Goal: Task Accomplishment & Management: Use online tool/utility

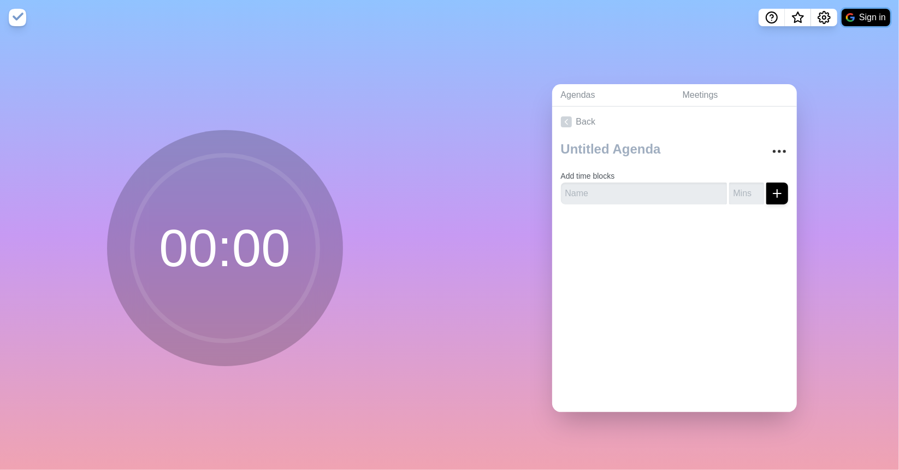
click at [858, 15] on button "Sign in" at bounding box center [865, 17] width 49 height 17
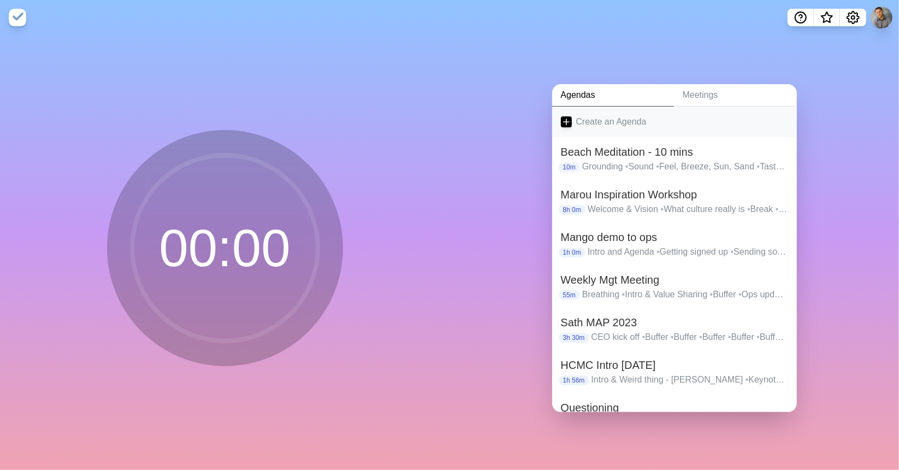
click at [562, 116] on icon at bounding box center [566, 121] width 11 height 11
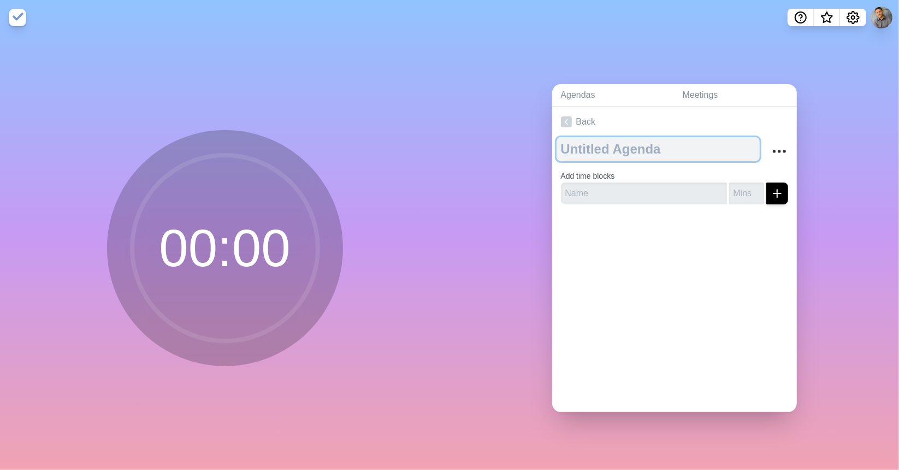
click at [597, 148] on textarea at bounding box center [657, 149] width 203 height 24
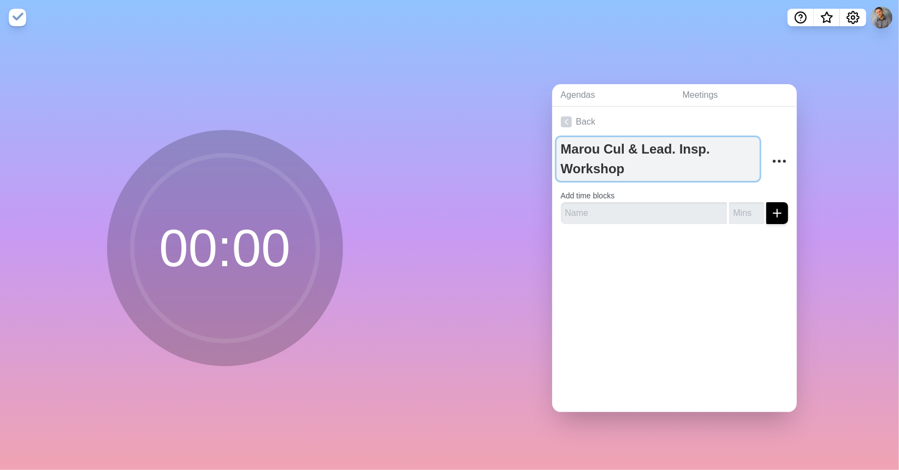
type textarea "Marou Cul & Lead. Insp. Workshop"
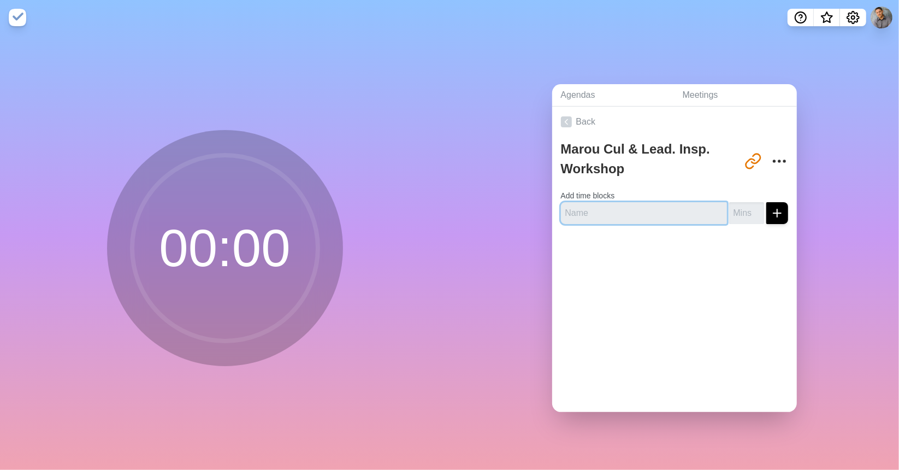
drag, startPoint x: 619, startPoint y: 212, endPoint x: 626, endPoint y: 230, distance: 20.1
click at [619, 212] on input "text" at bounding box center [644, 213] width 166 height 22
type input "Welcome & Icebreaker"
type input "20"
click at [766, 202] on button "submit" at bounding box center [777, 213] width 22 height 22
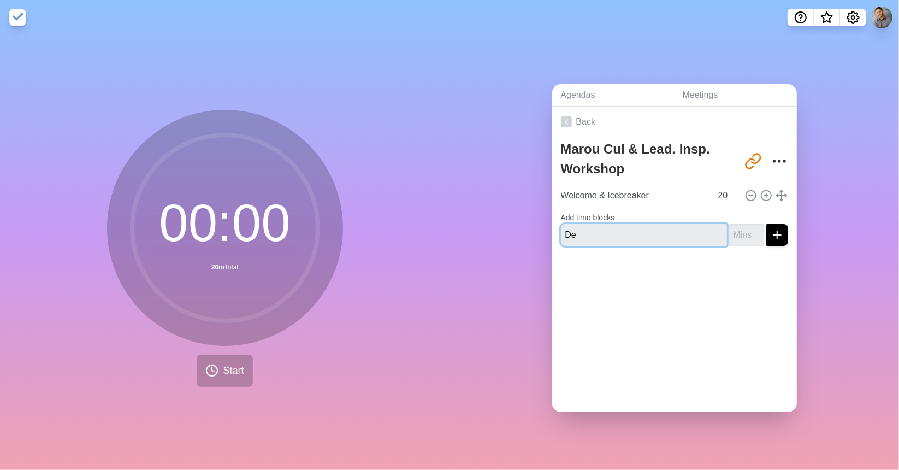
type input "D"
type input "Elephant in the room"
type input "10"
click at [766, 224] on button "submit" at bounding box center [777, 235] width 22 height 22
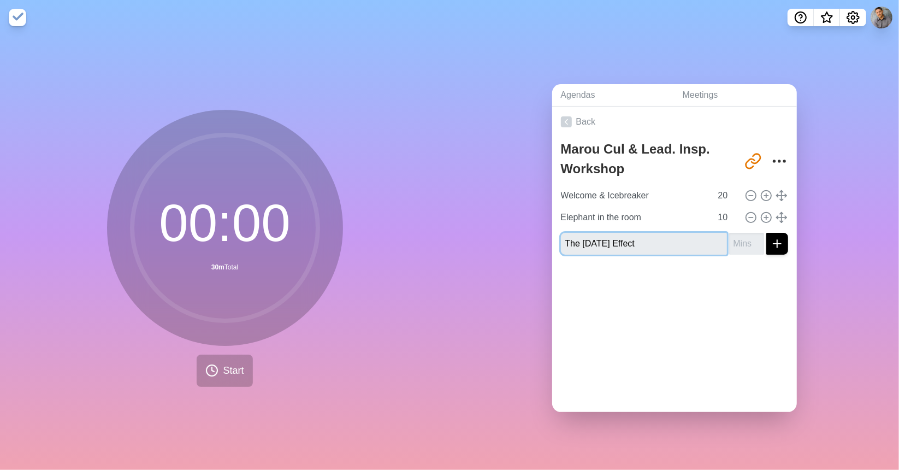
type input "The [DATE] Effect"
type input "5"
click at [766, 233] on button "submit" at bounding box center [777, 244] width 22 height 22
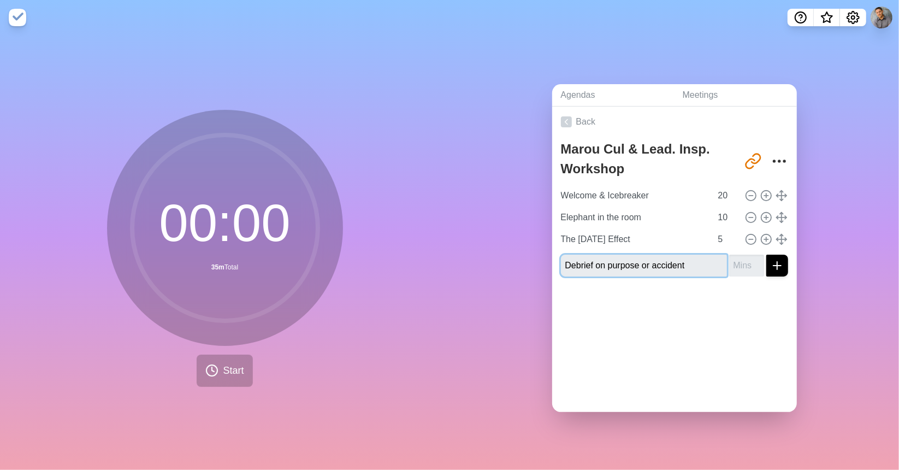
type input "Debrief on purpose or accident"
type input "5"
click at [766, 254] on button "submit" at bounding box center [777, 265] width 22 height 22
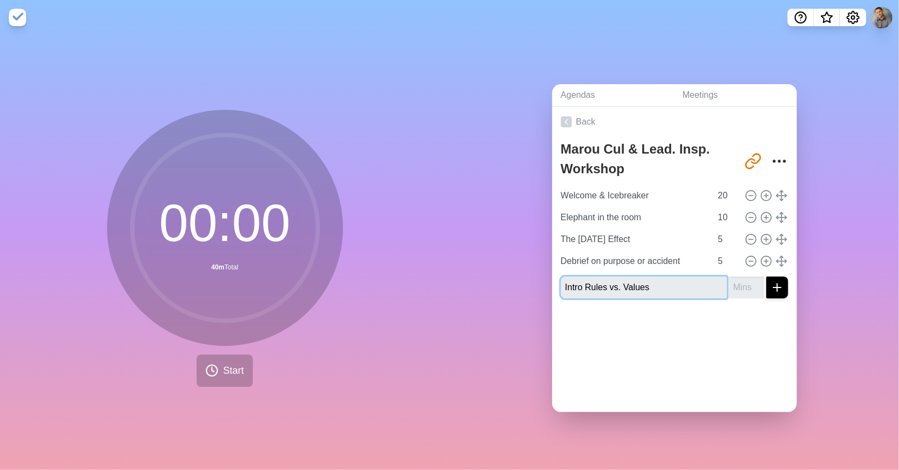
type input "Intro Rules vs. Values"
type input "5"
click at [766, 276] on button "submit" at bounding box center [777, 287] width 22 height 22
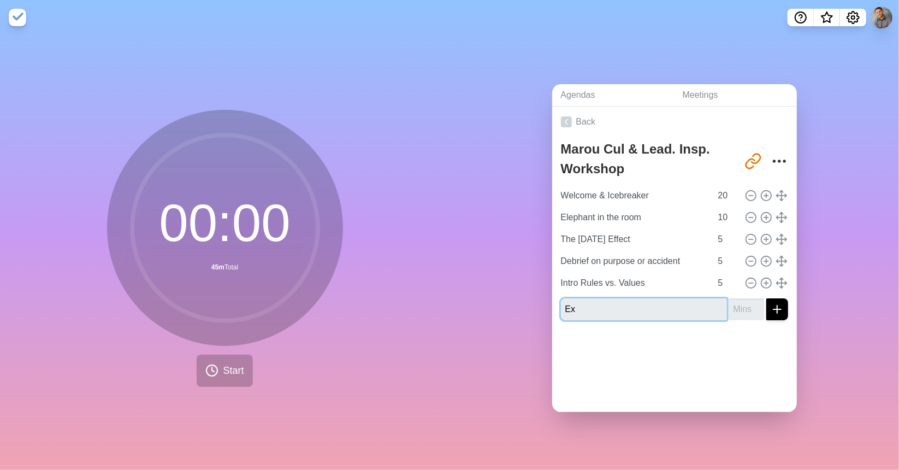
type input "E"
type input "Discussion Rules vs. Values"
type input "15"
click at [766, 298] on button "submit" at bounding box center [777, 309] width 22 height 22
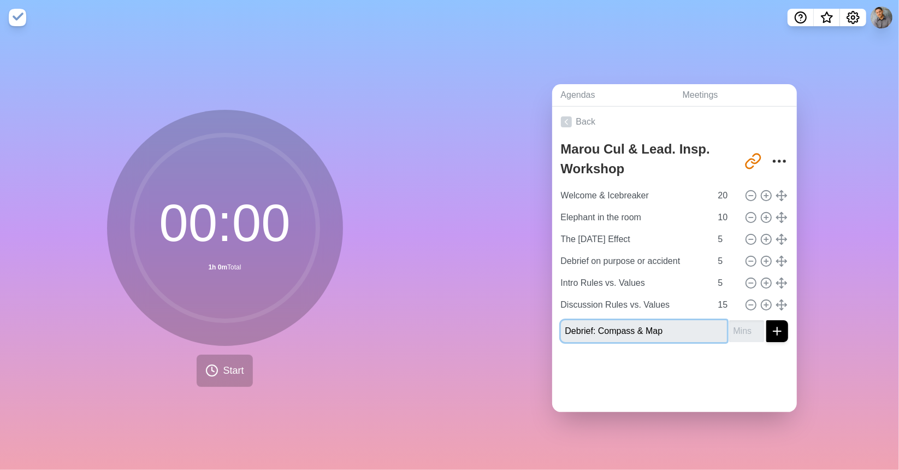
type input "Debrief: Compass & Map"
type input "5"
click at [766, 320] on button "submit" at bounding box center [777, 331] width 22 height 22
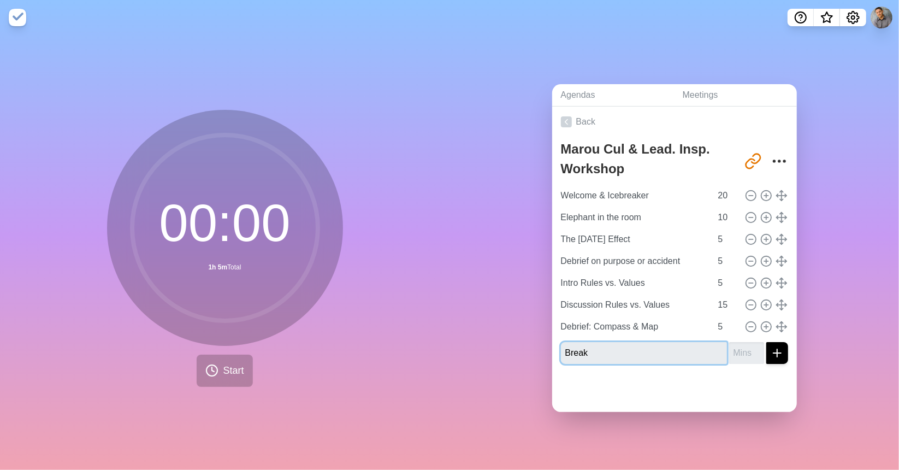
type input "Break"
type input "10"
click at [766, 342] on button "submit" at bounding box center [777, 353] width 22 height 22
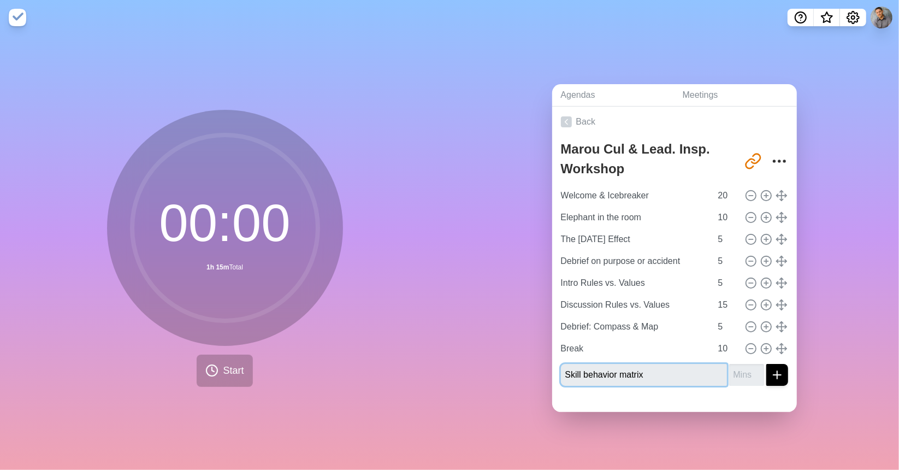
type input "Skill behavior matrix"
type input "5"
click at [766, 364] on button "submit" at bounding box center [777, 375] width 22 height 22
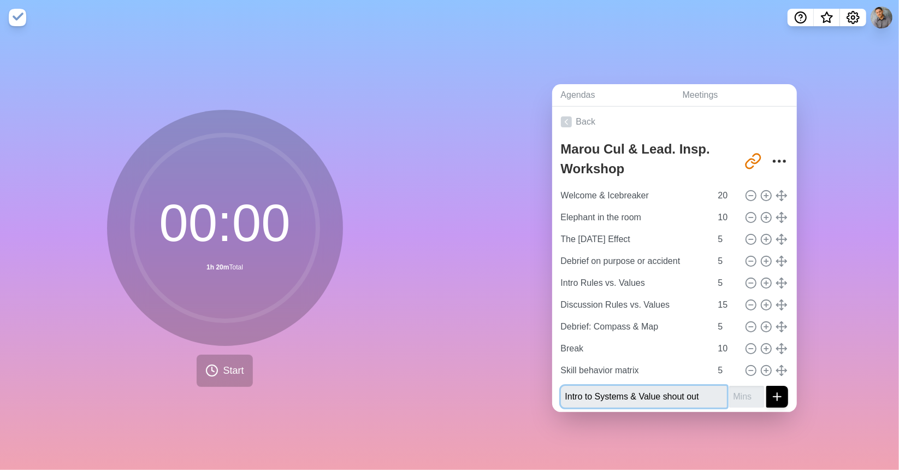
type input "Intro to Systems & Value shout out"
type input "15"
click at [766, 386] on button "submit" at bounding box center [777, 397] width 22 height 22
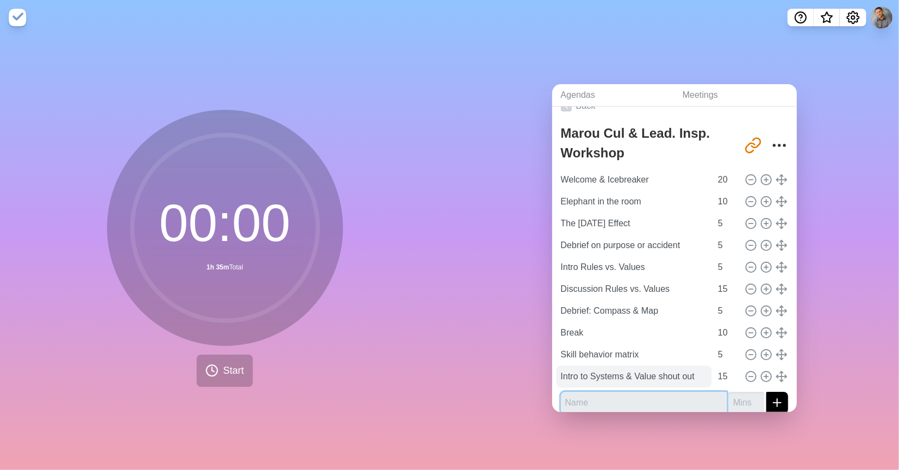
scroll to position [25, 0]
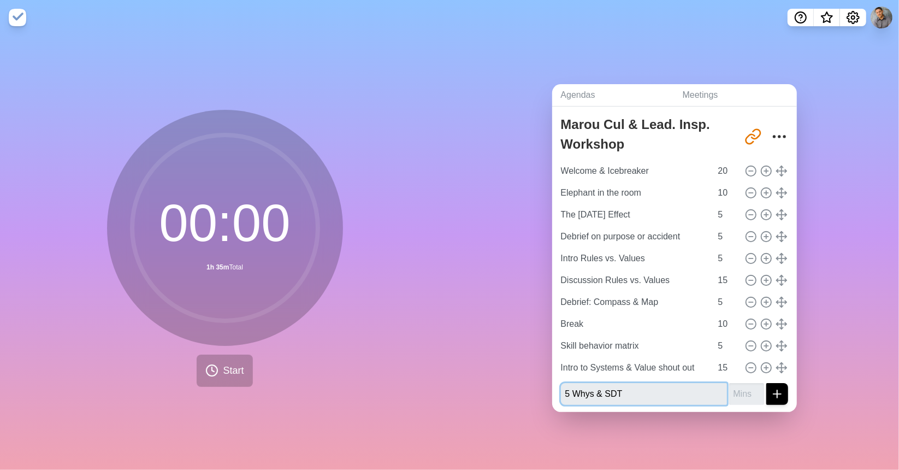
type input "5 Whys & SDT"
type input "10"
click at [766, 383] on button "submit" at bounding box center [777, 394] width 22 height 22
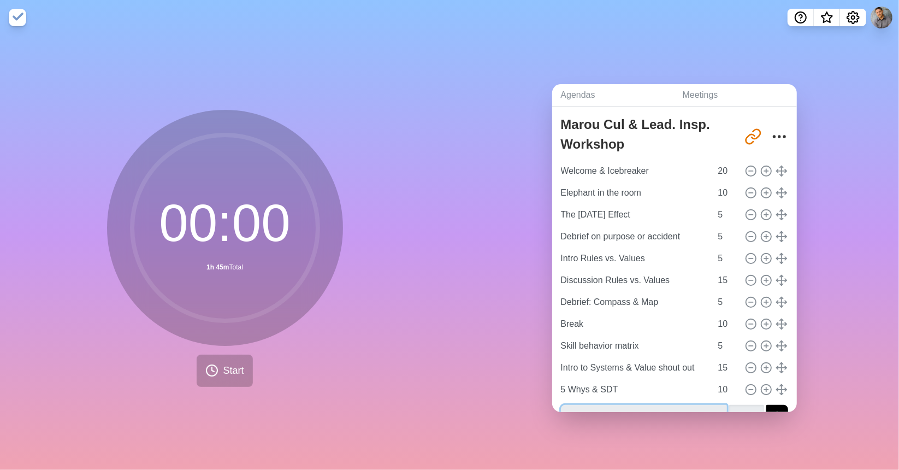
scroll to position [33, 0]
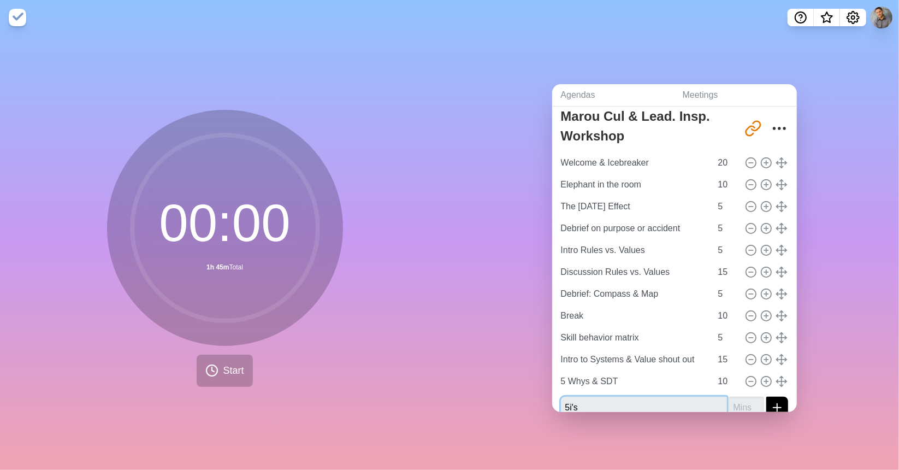
type input "5i's"
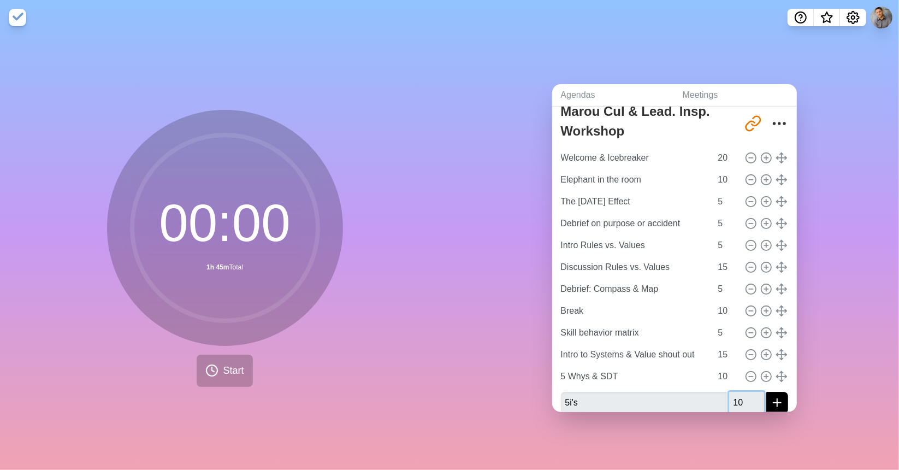
type input "10"
click at [766, 392] on button "submit" at bounding box center [777, 403] width 22 height 22
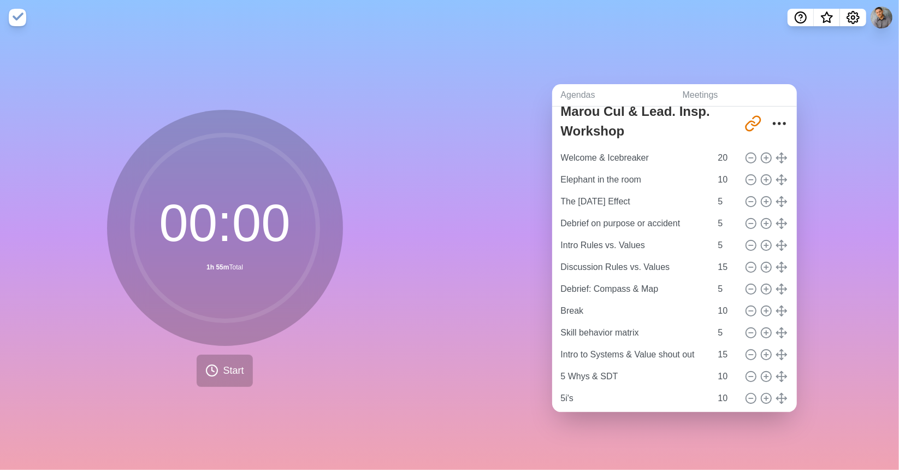
scroll to position [55, 0]
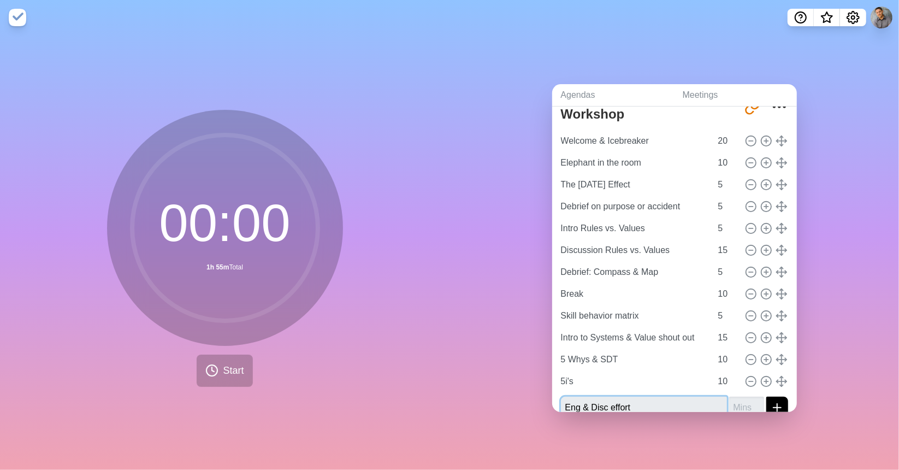
type input "Eng & Disc effort"
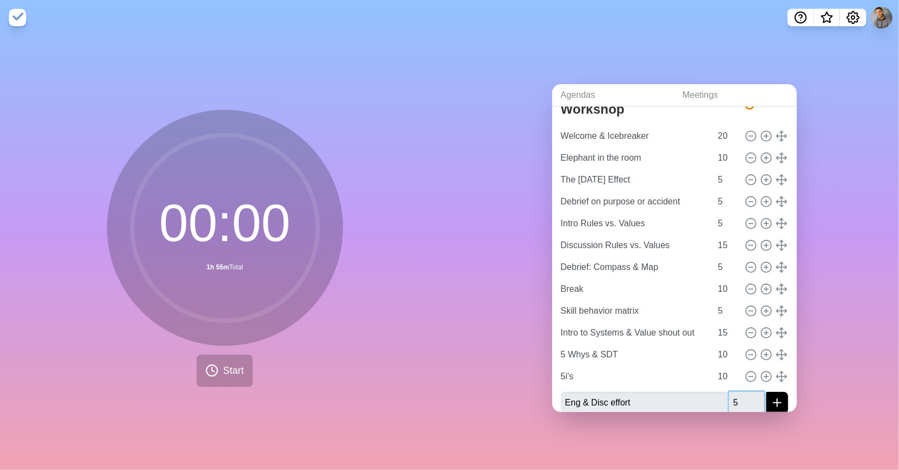
type input "5"
click at [766, 392] on button "submit" at bounding box center [777, 403] width 22 height 22
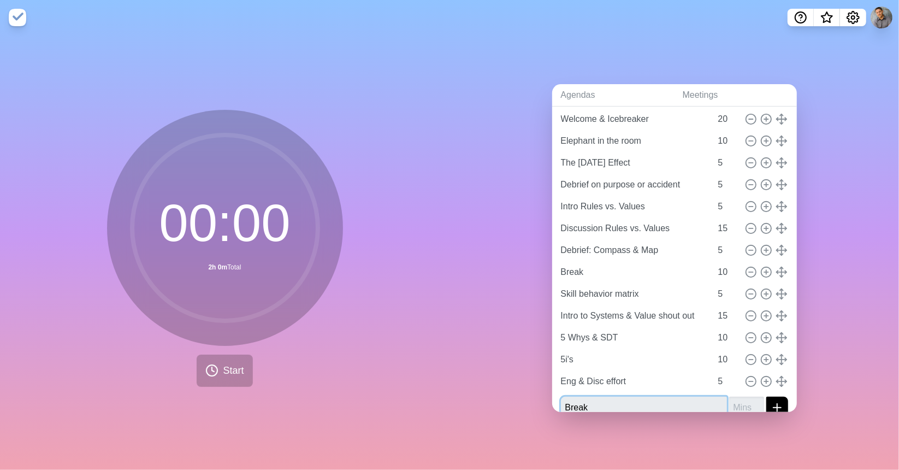
type input "Break"
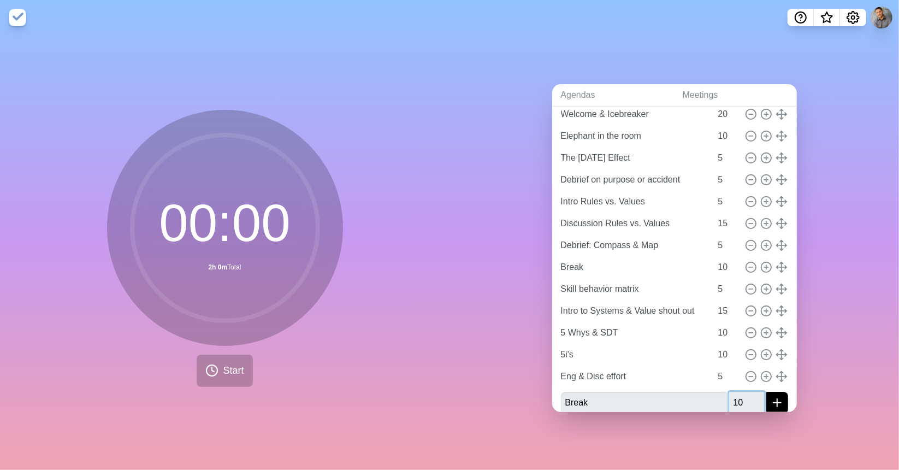
type input "10"
click at [766, 392] on button "submit" at bounding box center [777, 403] width 22 height 22
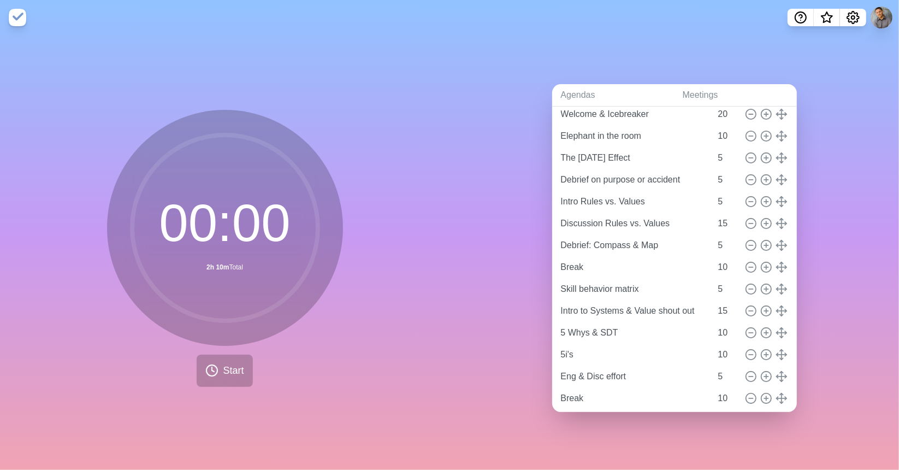
scroll to position [98, 0]
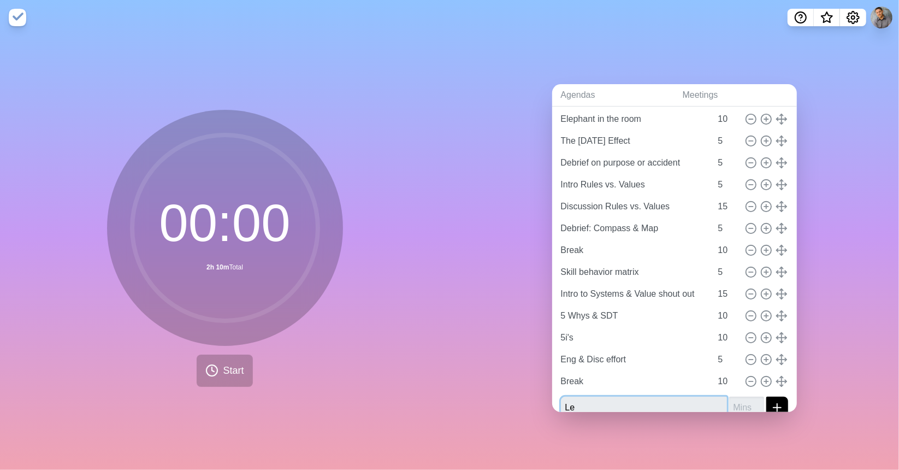
type input "L"
type input "Cheat Codes"
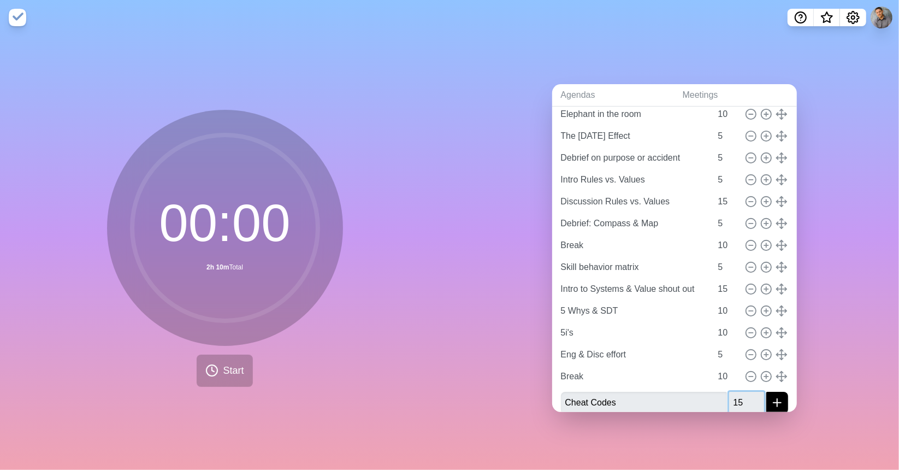
type input "15"
click at [766, 392] on button "submit" at bounding box center [777, 403] width 22 height 22
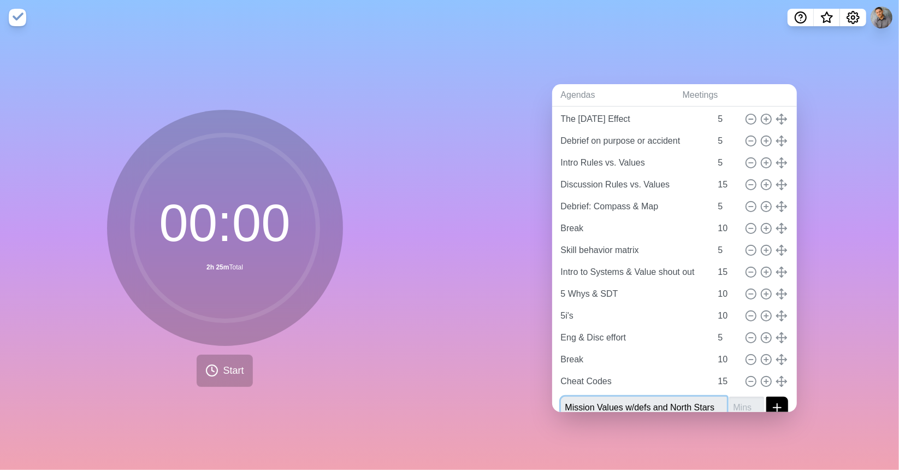
type input "Mission Values w/defs and North Stars"
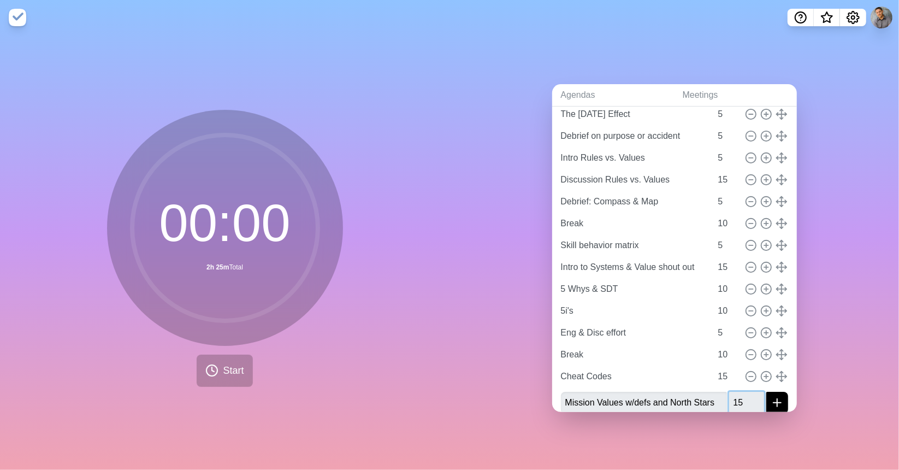
type input "15"
click at [766, 392] on button "submit" at bounding box center [777, 403] width 22 height 22
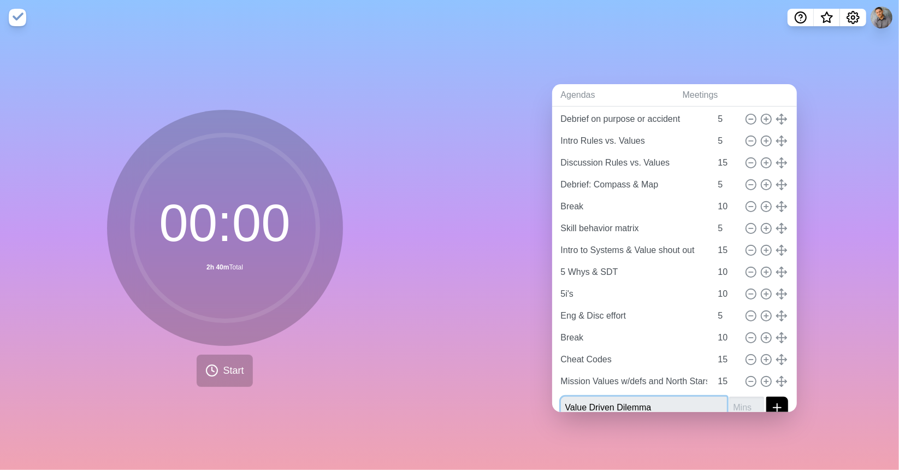
type input "Value Driven Dilemma"
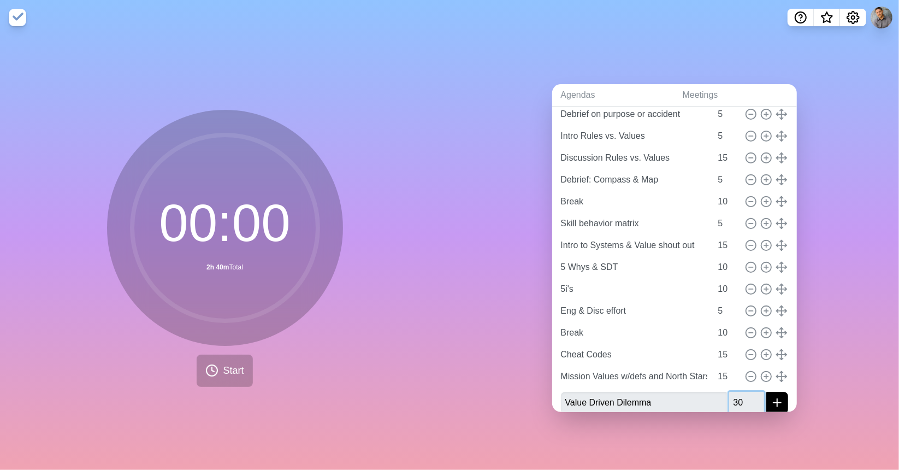
type input "30"
click at [766, 392] on button "submit" at bounding box center [777, 403] width 22 height 22
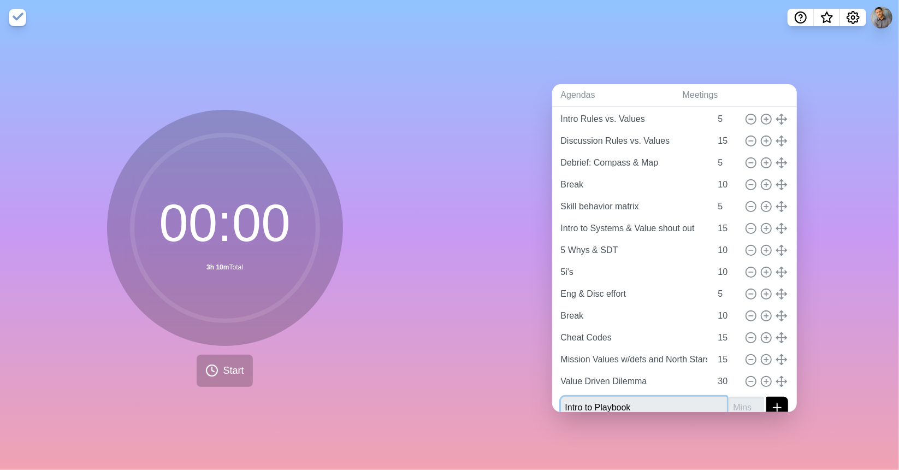
type input "Intro to Playbook"
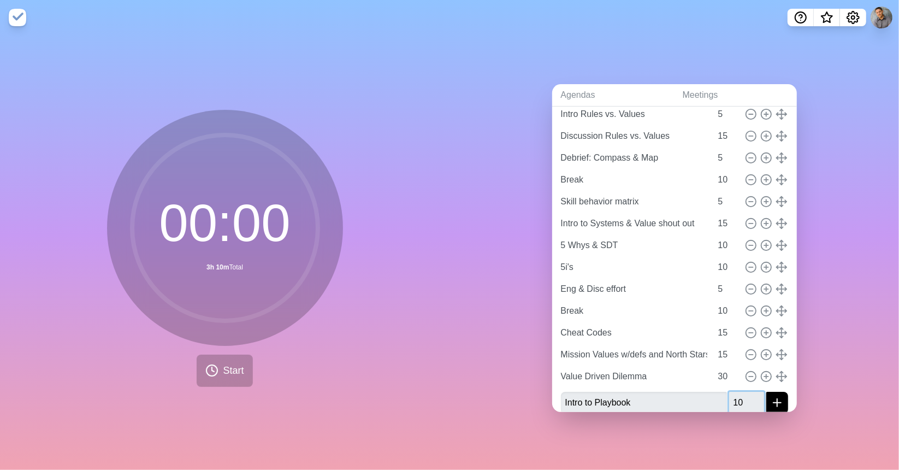
type input "10"
click at [766, 392] on button "submit" at bounding box center [777, 403] width 22 height 22
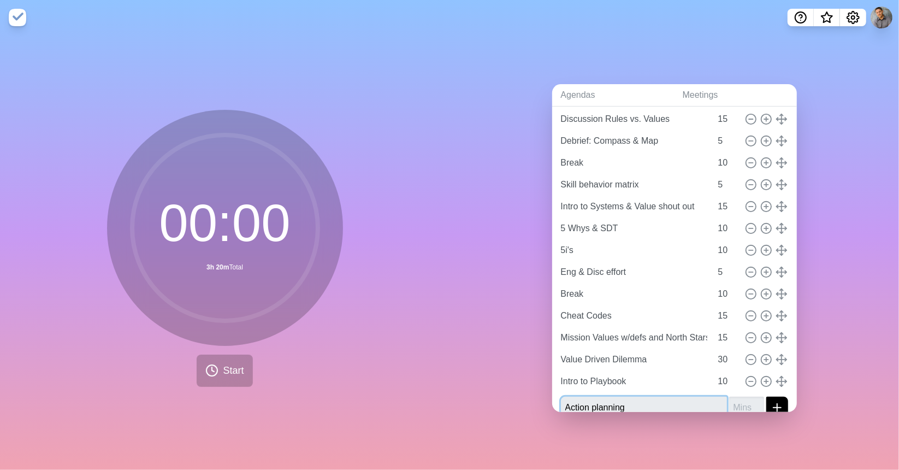
type input "Action planning"
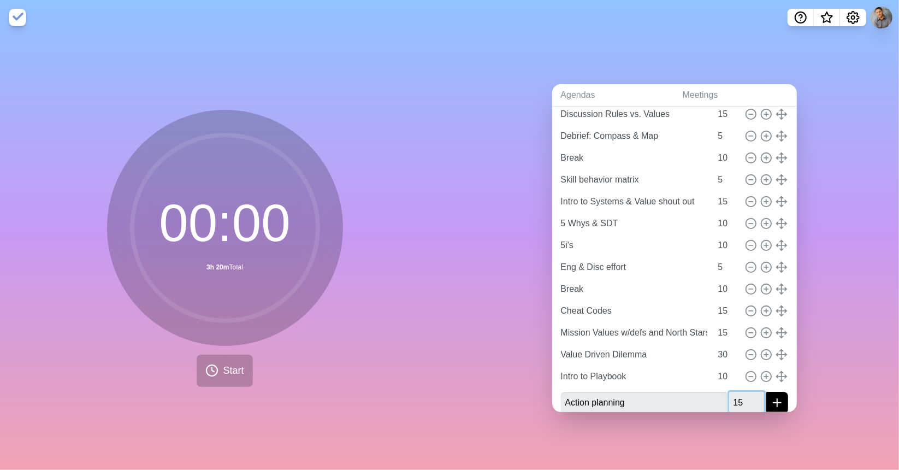
type input "15"
click at [766, 392] on button "submit" at bounding box center [777, 403] width 22 height 22
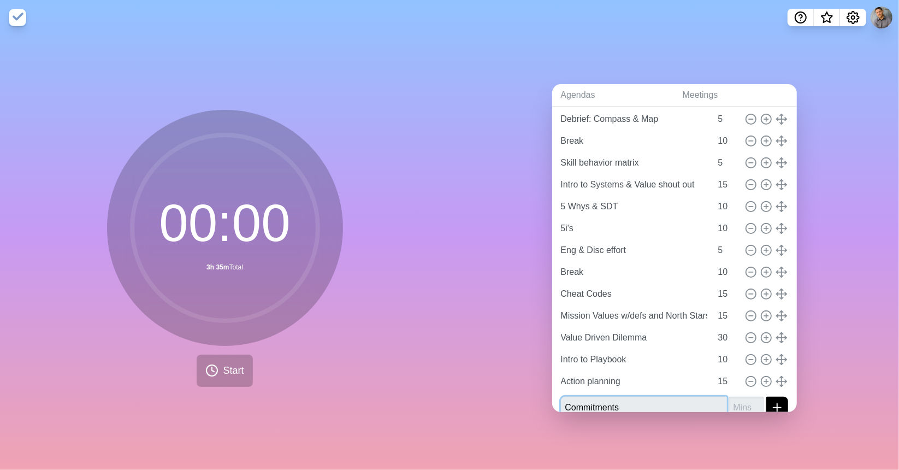
type input "Commitments"
click at [722, 372] on input "16" at bounding box center [727, 381] width 26 height 22
click at [722, 372] on input "17" at bounding box center [727, 381] width 26 height 22
click at [722, 372] on input "18" at bounding box center [727, 381] width 26 height 22
click at [722, 372] on input "19" at bounding box center [727, 381] width 26 height 22
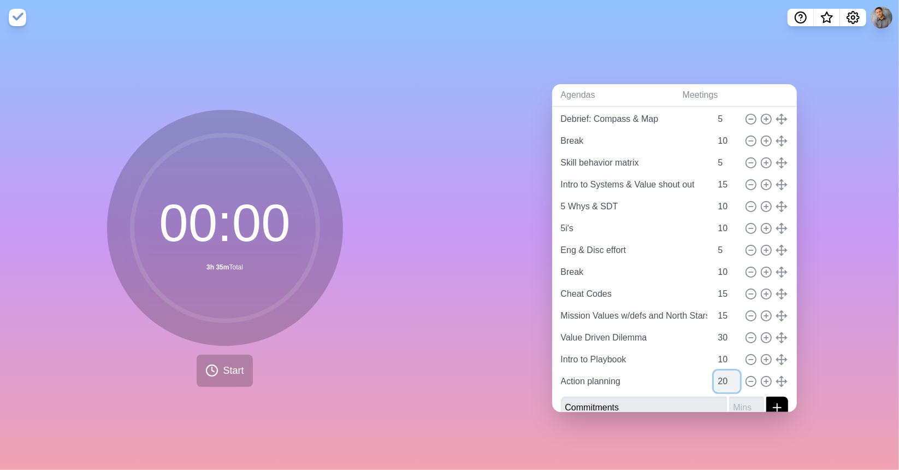
click at [722, 372] on input "20" at bounding box center [727, 381] width 26 height 22
click at [722, 372] on input "21" at bounding box center [727, 381] width 26 height 22
click at [722, 372] on input "22" at bounding box center [727, 381] width 26 height 22
click at [722, 372] on input "23" at bounding box center [727, 381] width 26 height 22
click at [721, 371] on input "24" at bounding box center [727, 381] width 26 height 22
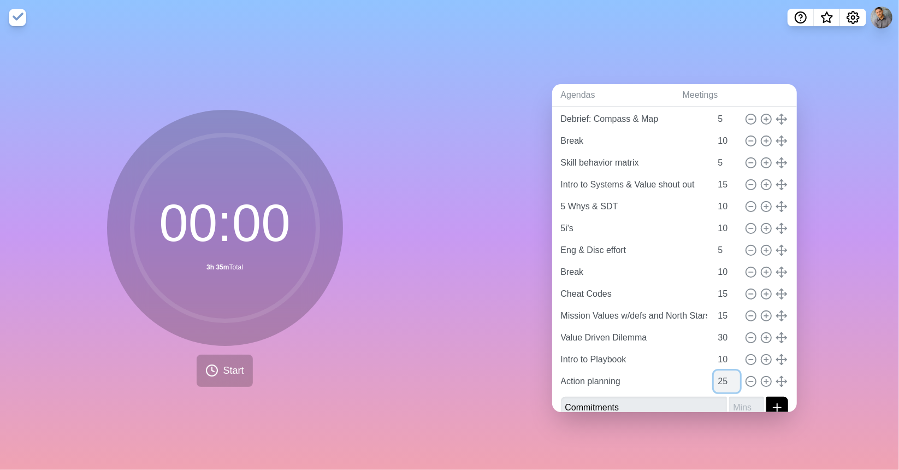
click at [721, 371] on input "25" at bounding box center [727, 381] width 26 height 22
click at [723, 381] on input "24" at bounding box center [727, 381] width 26 height 22
click at [723, 381] on input "23" at bounding box center [727, 381] width 26 height 22
click at [723, 381] on input "22" at bounding box center [727, 381] width 26 height 22
click at [723, 381] on input "21" at bounding box center [727, 381] width 26 height 22
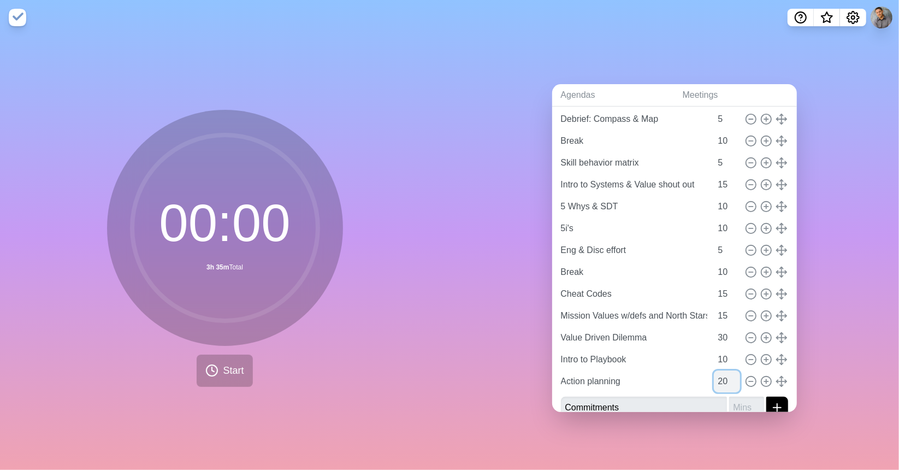
type input "20"
click at [723, 381] on input "20" at bounding box center [727, 381] width 26 height 22
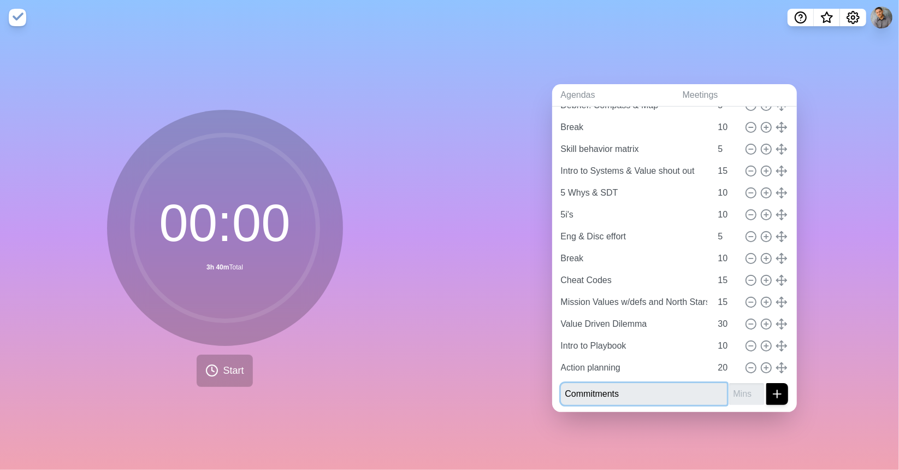
drag, startPoint x: 633, startPoint y: 387, endPoint x: 631, endPoint y: 381, distance: 6.4
click at [632, 386] on input "Commitments" at bounding box center [644, 394] width 166 height 22
type input "C"
type input "Closing Circle"
type input "20"
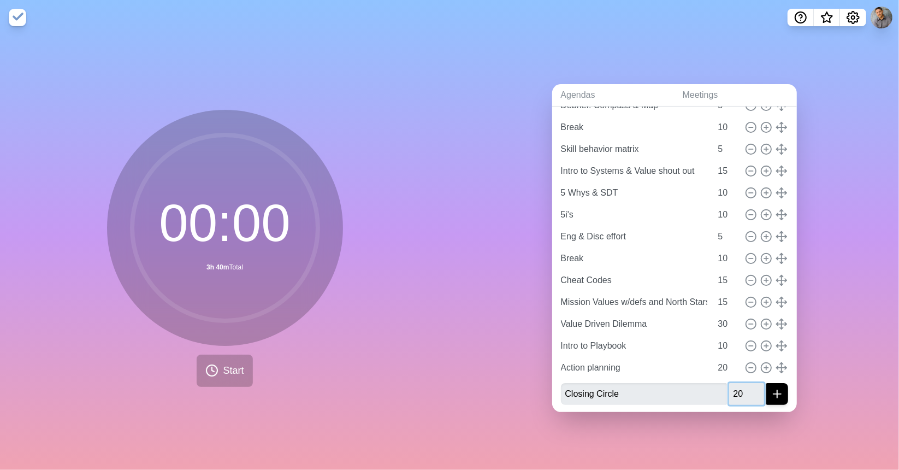
click at [766, 383] on button "submit" at bounding box center [777, 394] width 22 height 22
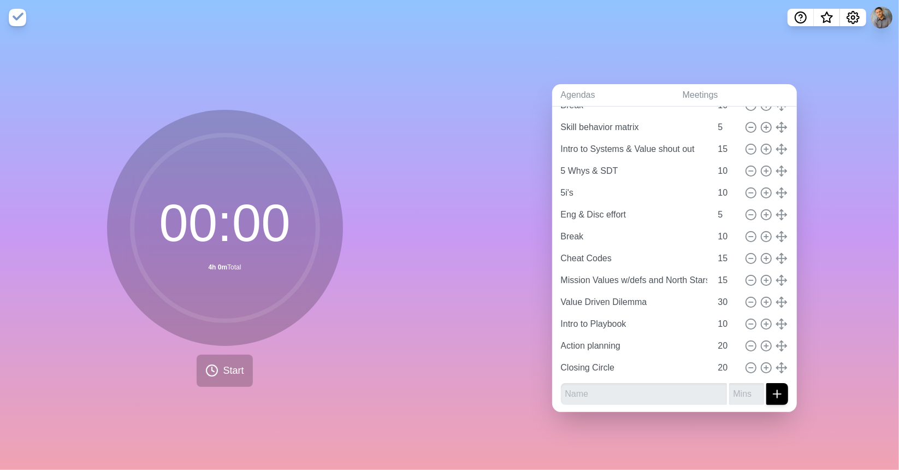
click at [846, 386] on div "Agendas Meetings Back Marou Cul & Lead. Insp. Workshop [URL][DOMAIN_NAME] Welco…" at bounding box center [673, 252] width 449 height 435
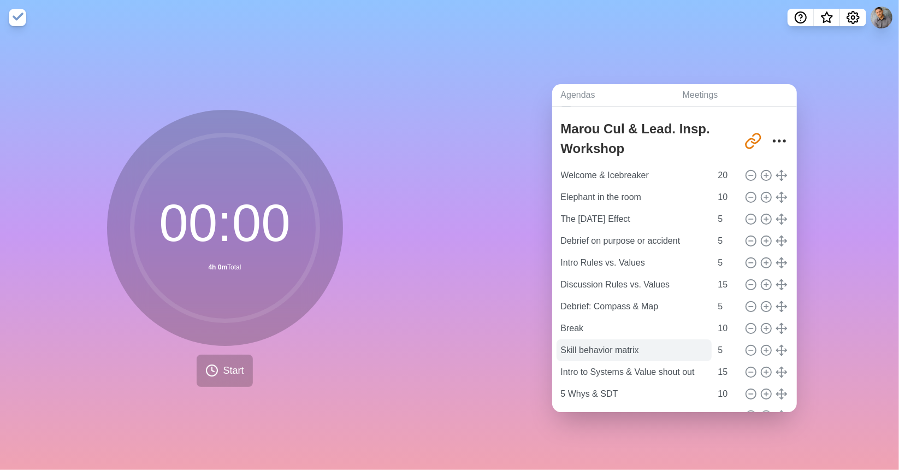
scroll to position [0, 0]
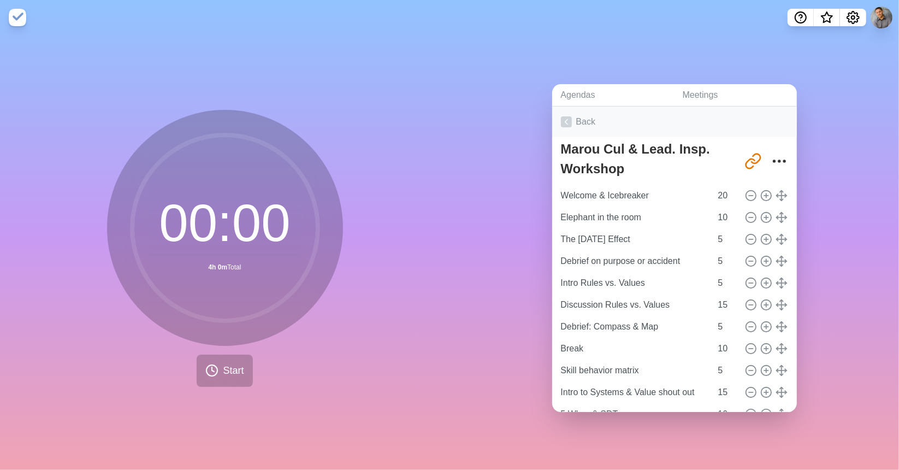
click at [562, 120] on icon at bounding box center [566, 121] width 11 height 11
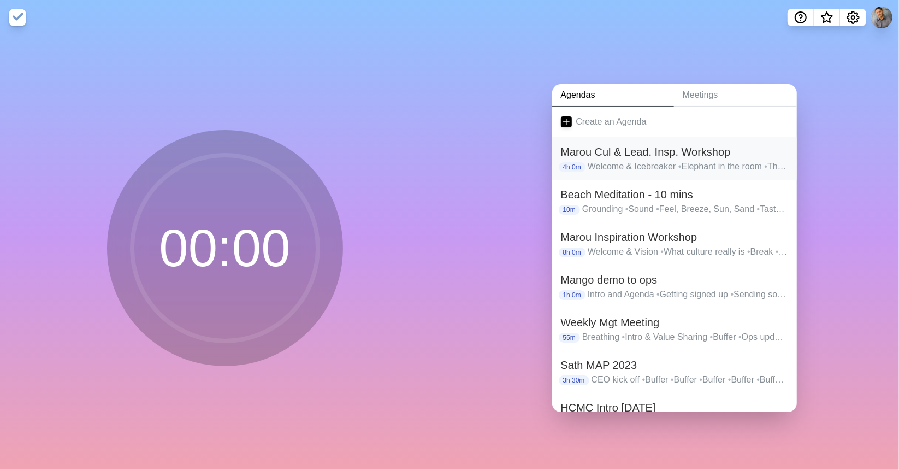
click at [645, 153] on h2 "Marou Cul & Lead. Insp. Workshop" at bounding box center [674, 152] width 227 height 16
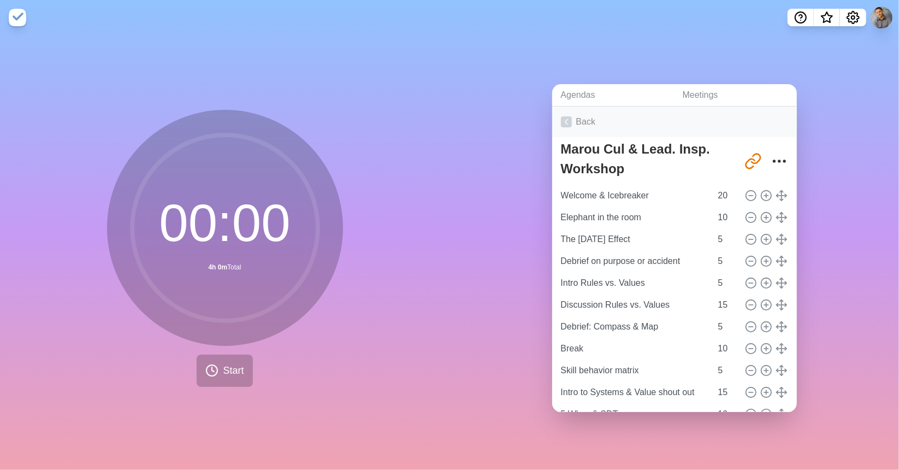
click at [576, 115] on link "Back" at bounding box center [674, 121] width 245 height 31
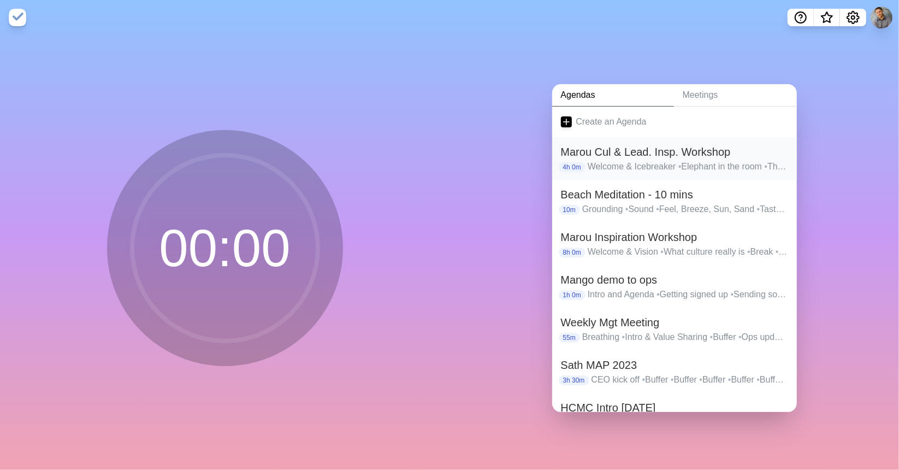
click at [650, 146] on h2 "Marou Cul & Lead. Insp. Workshop" at bounding box center [674, 152] width 227 height 16
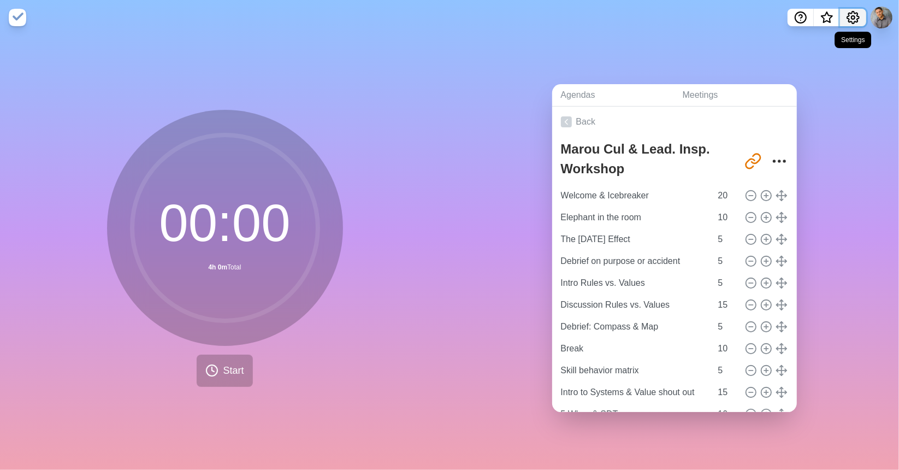
click at [846, 17] on button "Settings" at bounding box center [853, 17] width 26 height 17
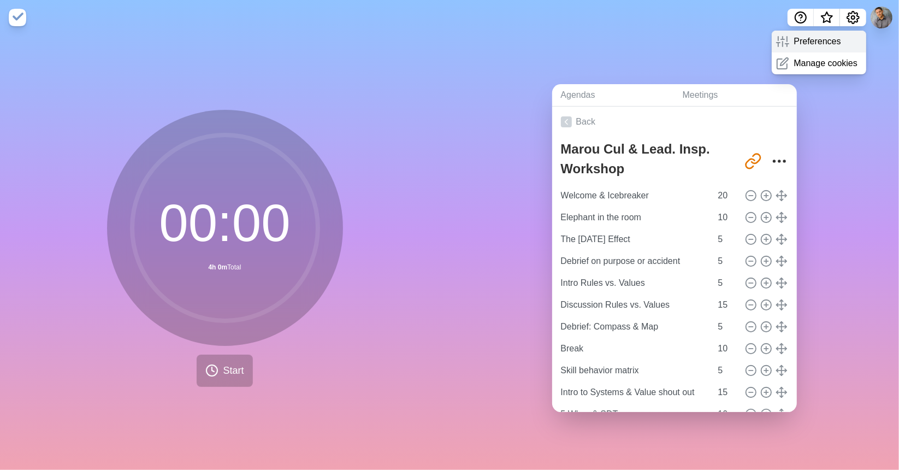
click at [814, 44] on p "Preferences" at bounding box center [816, 41] width 47 height 13
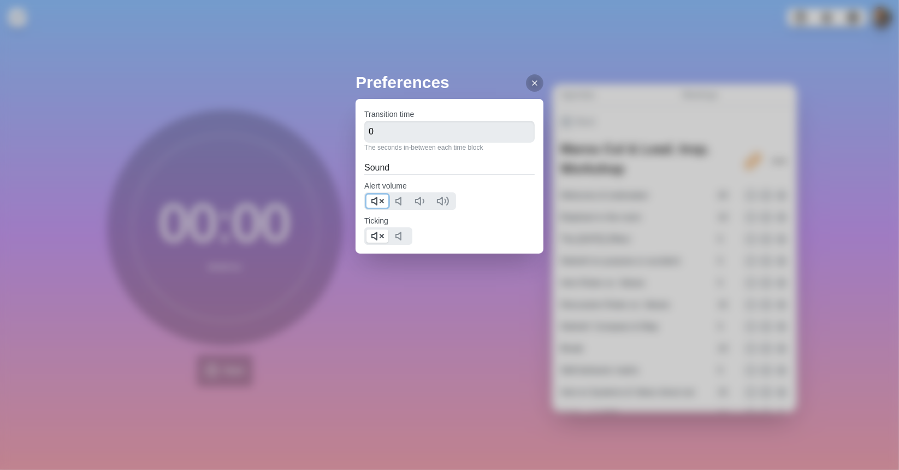
click at [372, 200] on icon at bounding box center [377, 200] width 13 height 13
click at [375, 233] on polygon at bounding box center [374, 236] width 5 height 8
click at [378, 135] on input "0" at bounding box center [449, 132] width 170 height 22
click at [516, 135] on input "-1" at bounding box center [449, 132] width 170 height 22
click at [516, 135] on input "-2" at bounding box center [449, 132] width 170 height 22
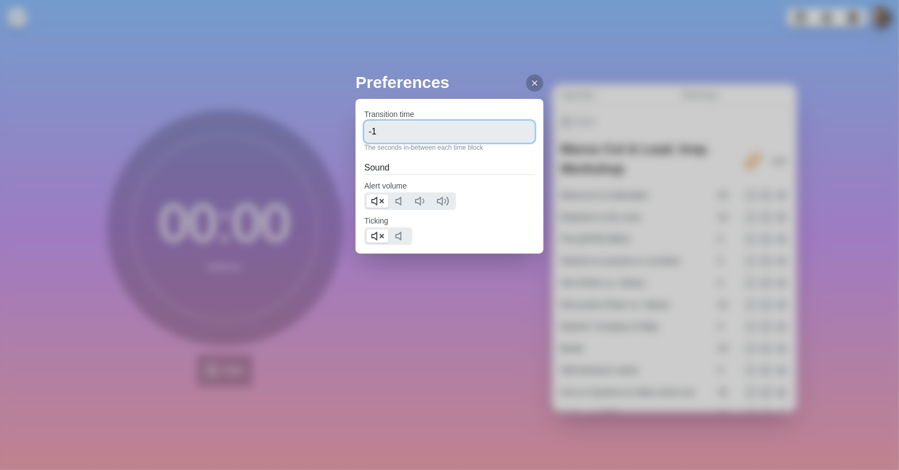
click at [519, 129] on input "-1" at bounding box center [449, 132] width 170 height 22
type input "0"
click at [519, 129] on input "0" at bounding box center [449, 132] width 170 height 22
click at [530, 81] on icon at bounding box center [534, 83] width 9 height 9
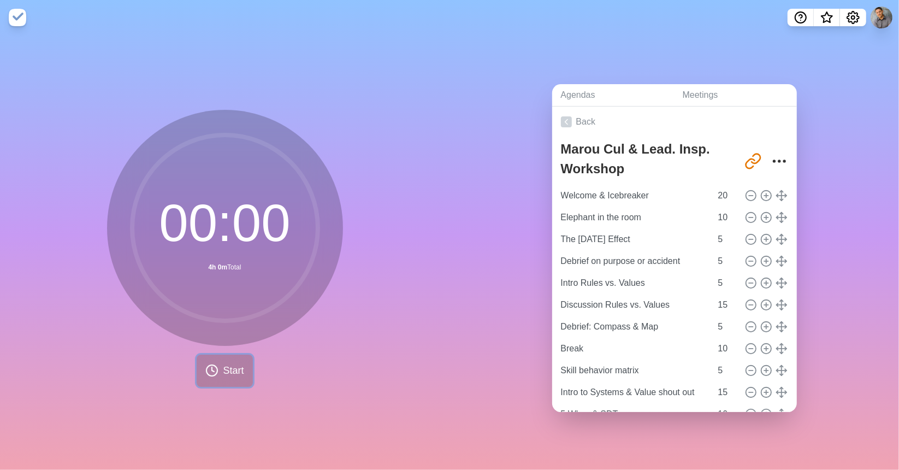
click at [228, 363] on span "Start" at bounding box center [233, 370] width 21 height 15
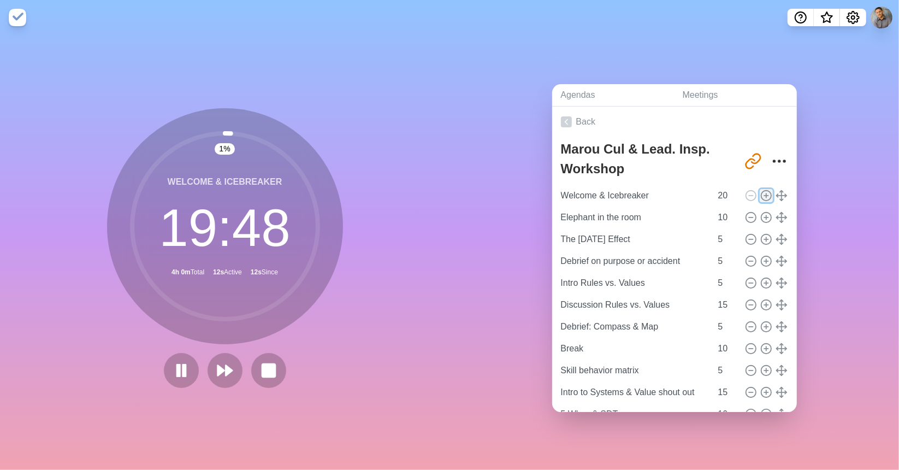
click at [764, 195] on line at bounding box center [766, 195] width 4 height 0
type input "Welcome & Icebreaker"
type input "20"
type input "Elephant in the room"
type input "10"
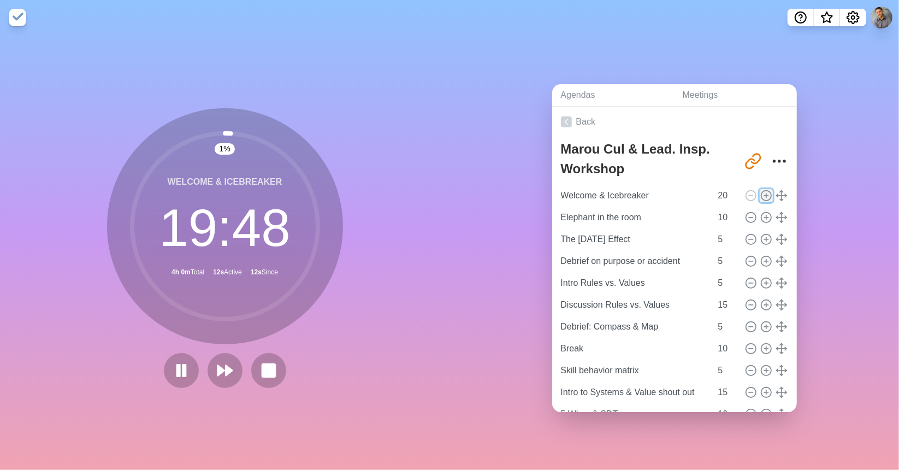
type input "The [DATE] Effect"
type input "Debrief on purpose or accident"
type input "Intro Rules vs. Values"
type input "5"
type input "Discussion Rules vs. Values"
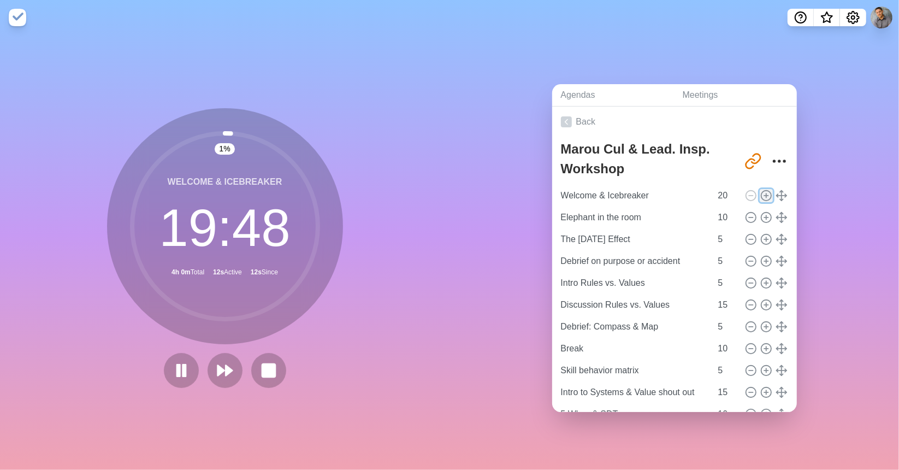
type input "15"
type input "Debrief: Compass & Map"
type input "5"
type input "Break"
type input "10"
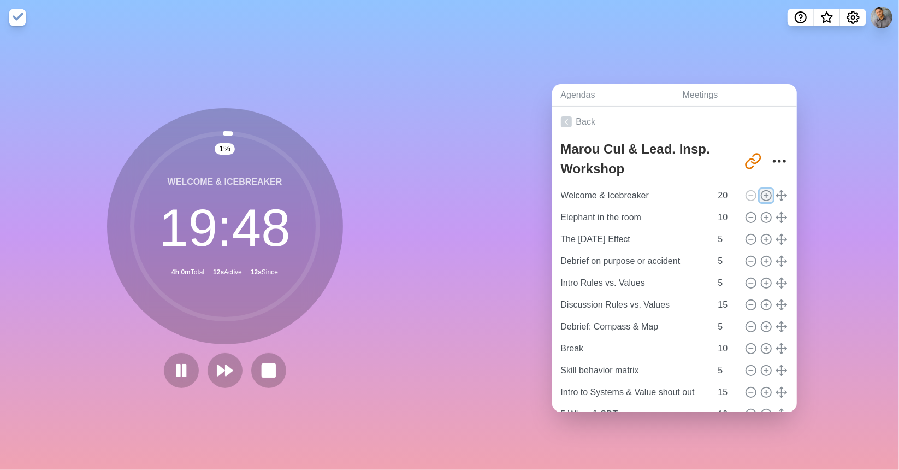
type input "Skill behavior matrix"
type input "5"
type input "Intro to Systems & Value shout out"
type input "15"
type input "5 Whys & SDT"
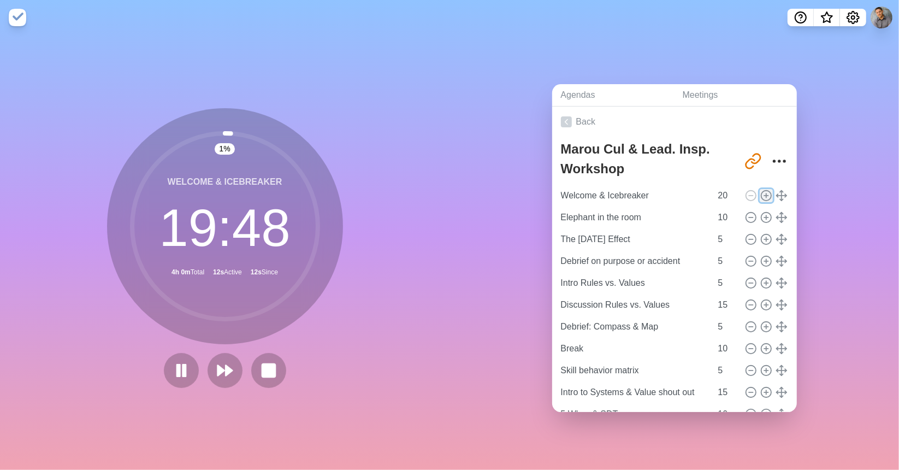
type input "5i's"
type input "10"
type input "Eng & Disc effort"
type input "5"
type input "Break"
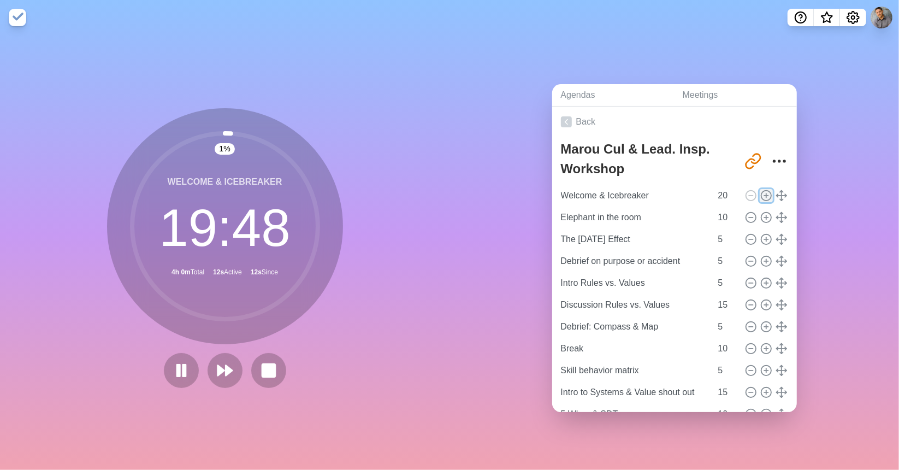
type input "10"
type input "Cheat Codes"
type input "Mission Values w/defs and North Stars"
type input "15"
type input "Value Driven Dilemma"
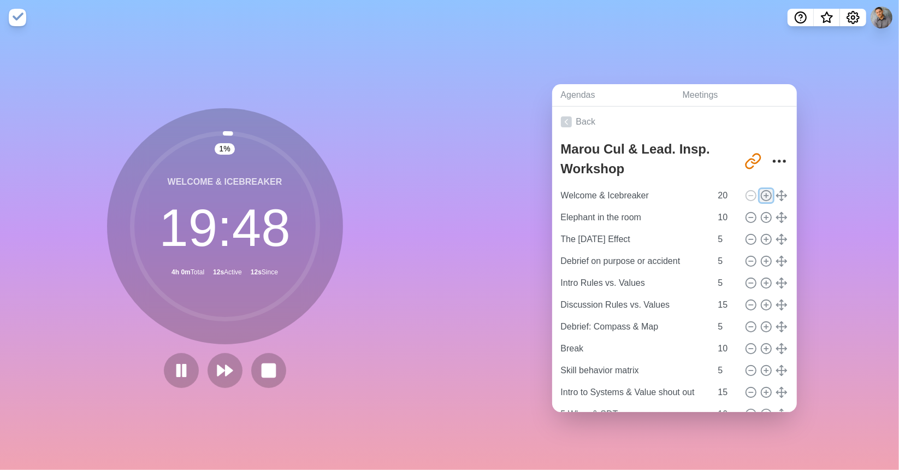
type input "30"
type input "Intro to Playbook"
type input "10"
type input "Action planning"
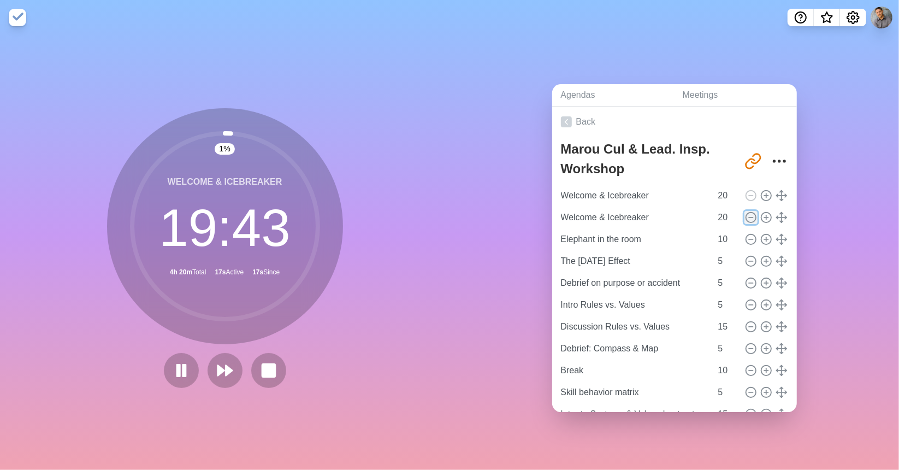
click at [745, 215] on icon at bounding box center [751, 217] width 12 height 12
type input "Elephant in the room"
type input "10"
type input "The [DATE] Effect"
type input "5"
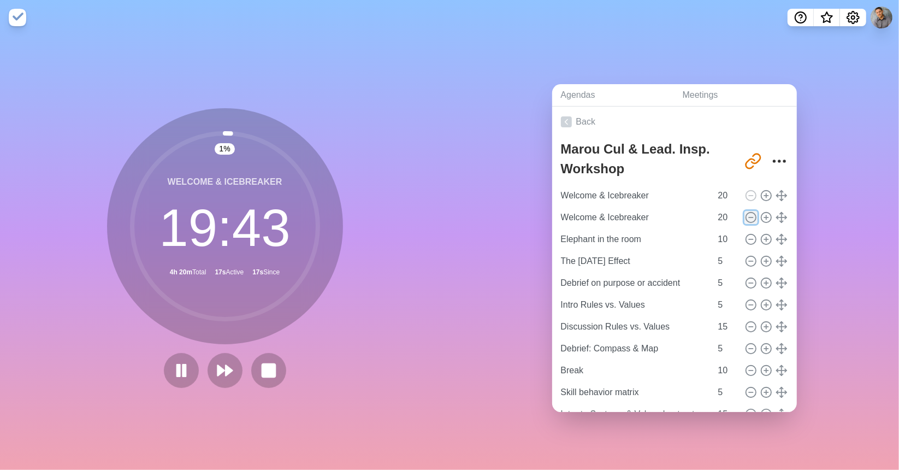
type input "Debrief on purpose or accident"
type input "Intro Rules vs. Values"
type input "Discussion Rules vs. Values"
type input "15"
type input "Debrief: Compass & Map"
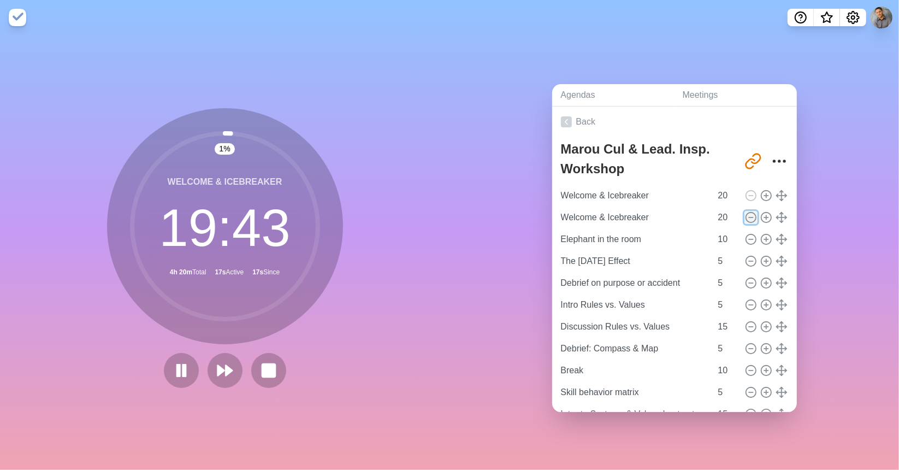
type input "5"
type input "Break"
type input "10"
type input "Skill behavior matrix"
type input "5"
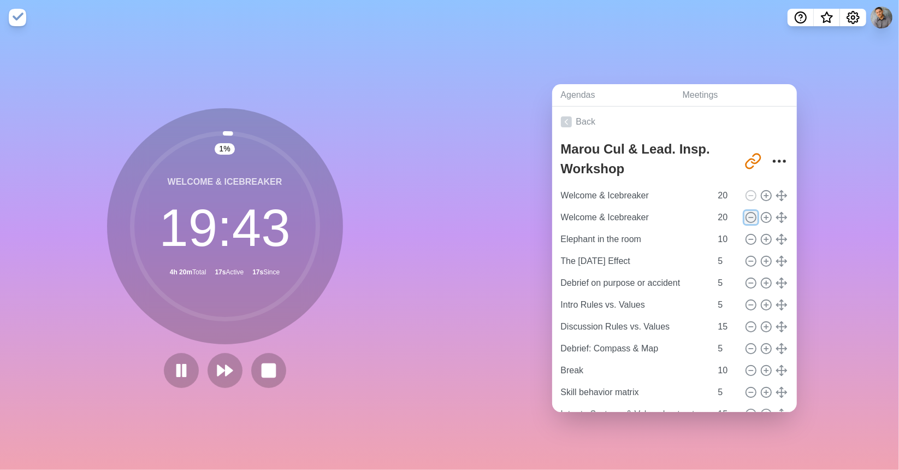
type input "Intro to Systems & Value shout out"
type input "15"
type input "5 Whys & SDT"
type input "10"
type input "5i's"
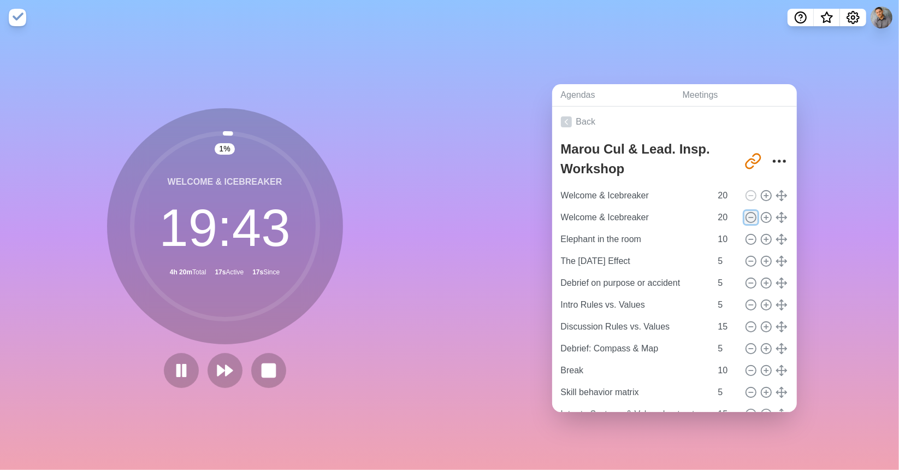
type input "Eng & Disc effort"
type input "5"
type input "Break"
type input "10"
type input "Cheat Codes"
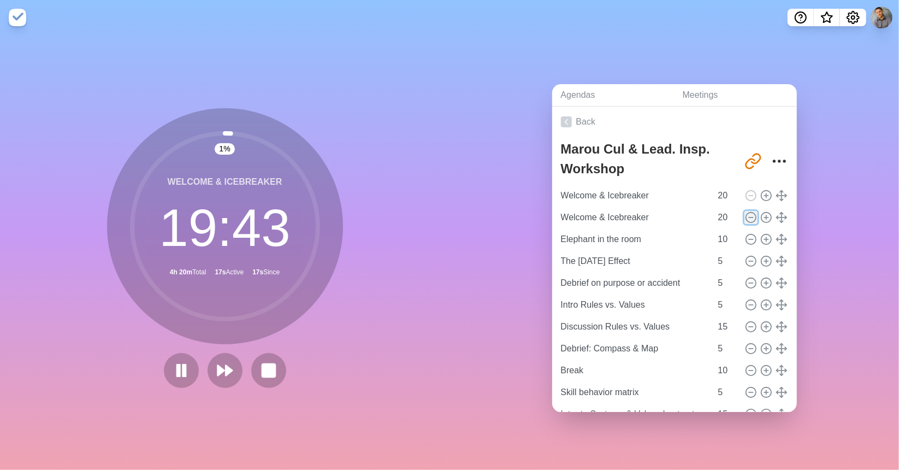
type input "15"
type input "Mission Values w/defs and North Stars"
type input "Value Driven Dilemma"
type input "30"
type input "Intro to Playbook"
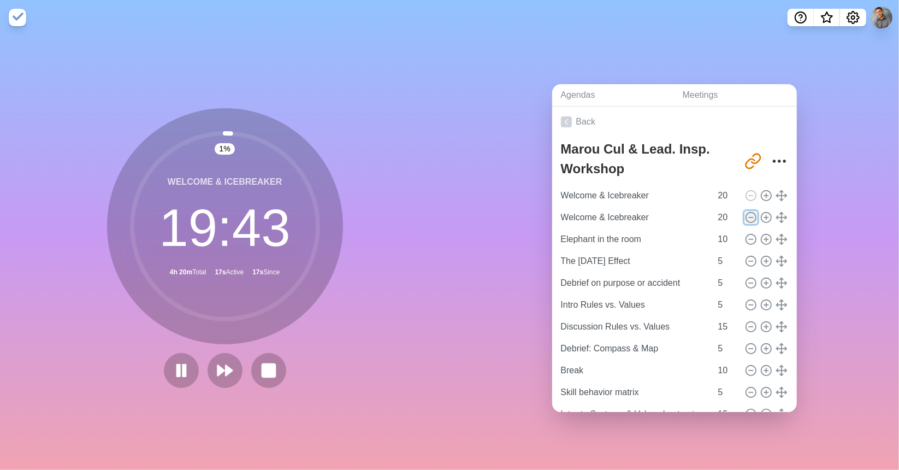
type input "10"
type input "Action planning"
type input "20"
type input "Closing Circle"
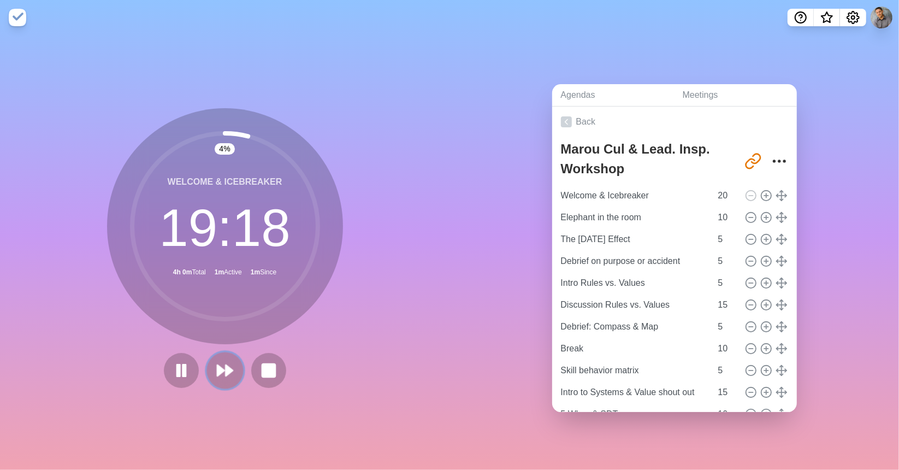
click at [226, 368] on polygon at bounding box center [229, 370] width 7 height 11
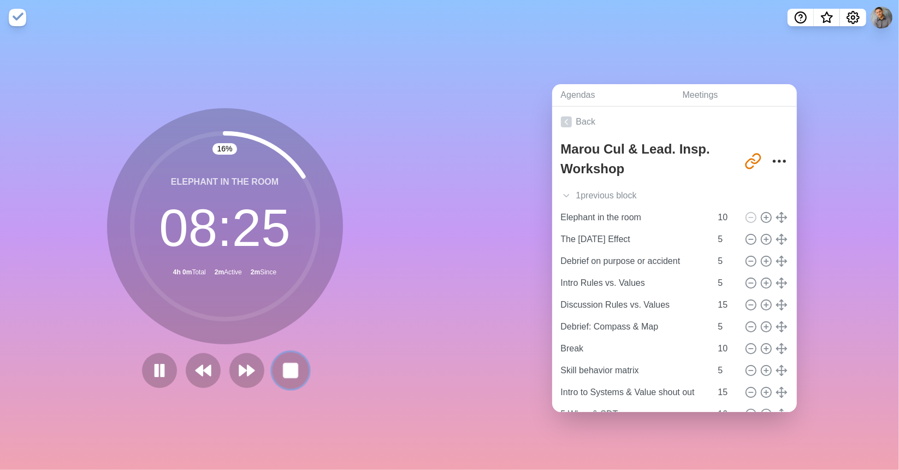
click at [285, 363] on rect at bounding box center [290, 370] width 14 height 14
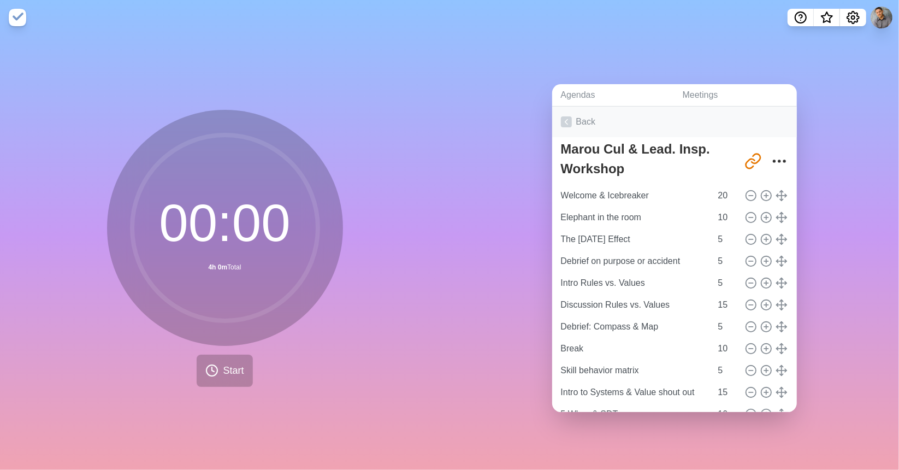
click at [577, 117] on link "Back" at bounding box center [674, 121] width 245 height 31
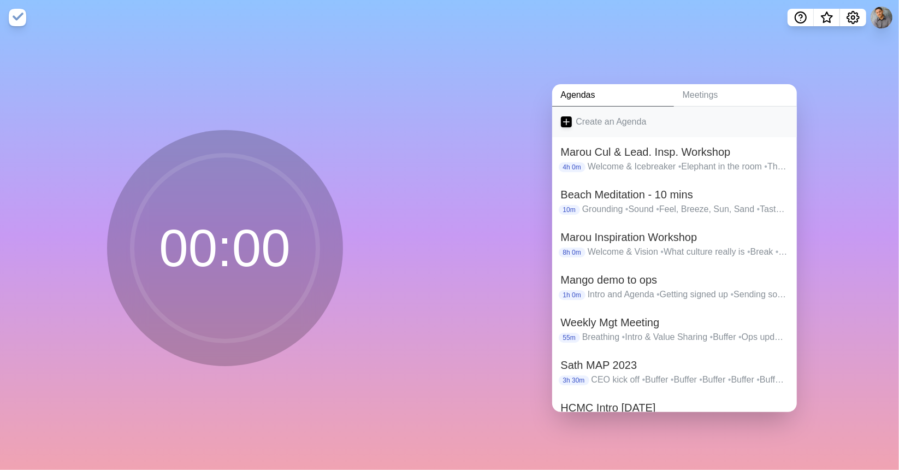
click at [588, 116] on link "Create an Agenda" at bounding box center [674, 121] width 245 height 31
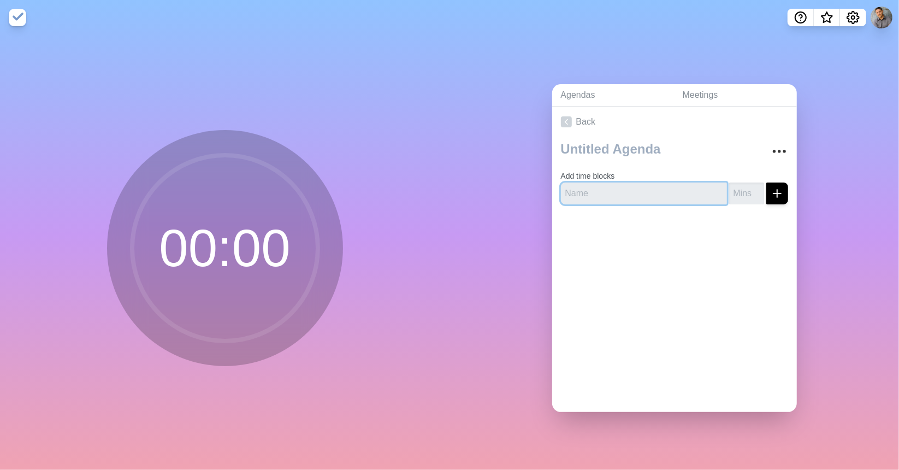
click at [614, 188] on input "text" at bounding box center [644, 193] width 166 height 22
paste input "(Slides 1-6) Welcome & Icebreaker 15 (Slides 7-12) Defining Culture & Why It's …"
type input "(Slides 1-6) Welcome & Icebreaker 15 (Slides 7-12) Defining Culture & Why It's …"
click at [615, 189] on input "text" at bounding box center [644, 193] width 166 height 22
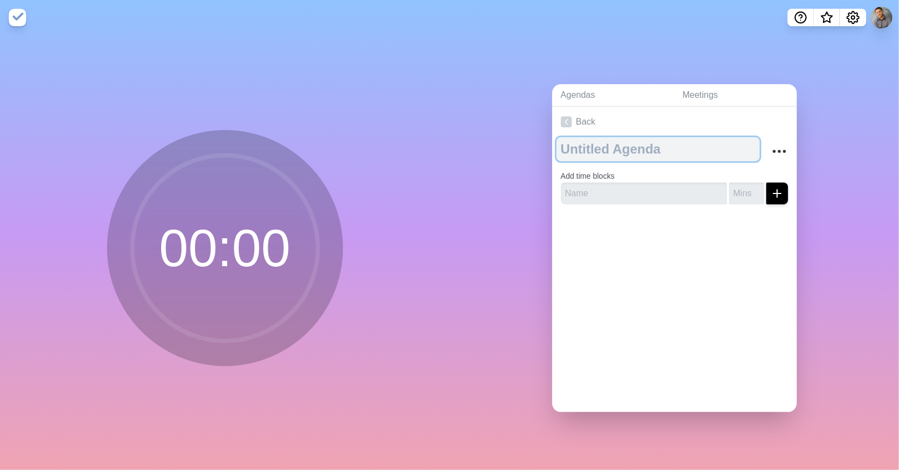
click at [609, 148] on textarea at bounding box center [657, 149] width 203 height 24
type textarea "asdf"
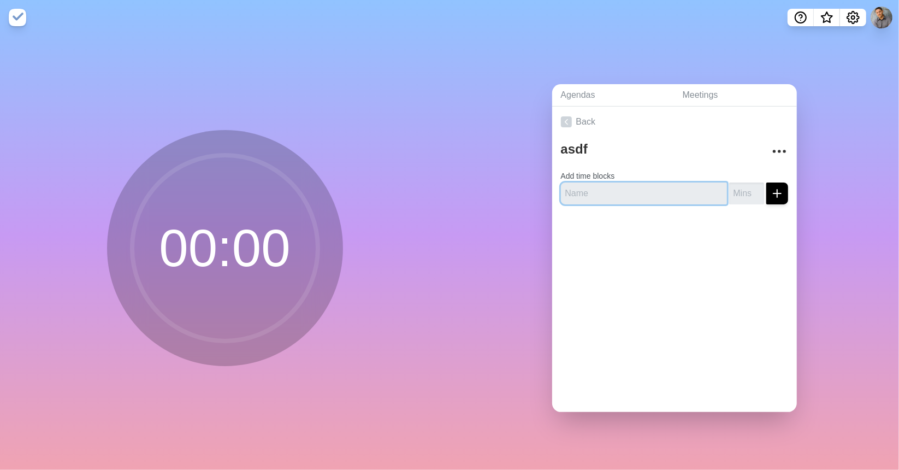
click at [616, 194] on input "text" at bounding box center [644, 193] width 166 height 22
click at [632, 185] on input "text" at bounding box center [644, 193] width 166 height 22
paste input "(Slides 1-6) Welcome & Icebreaker 15 (Slides 7-12) Defining Culture & Why It's …"
type input "(Slides 1-6) Welcome & Icebreaker 15 (Slides 7-12) Defining Culture & Why It's …"
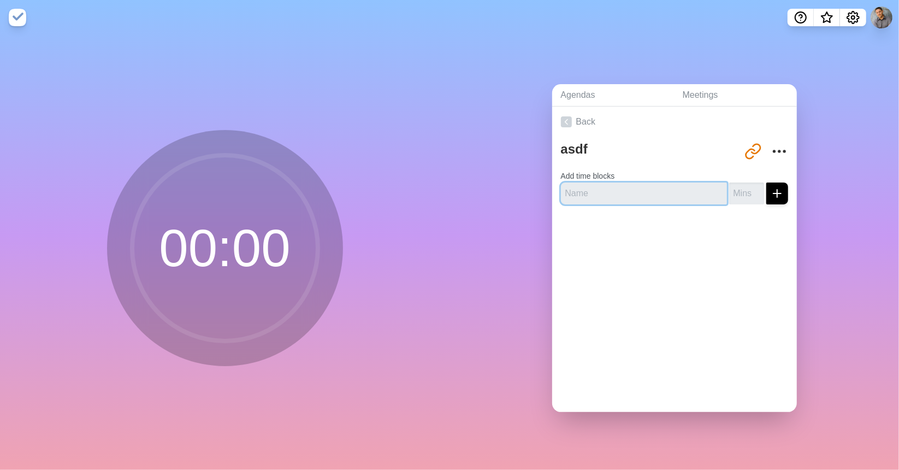
scroll to position [0, 0]
paste input "(Slides 1-6) Welcome & Icebreaker 15 (Slides 7-12) Defining Culture & Why It's …"
type input "(Slides 1-6) Welcome & Icebreaker 15 (Slides 7-12) Defining Culture & Why It's …"
click at [770, 191] on icon "submit" at bounding box center [776, 193] width 13 height 13
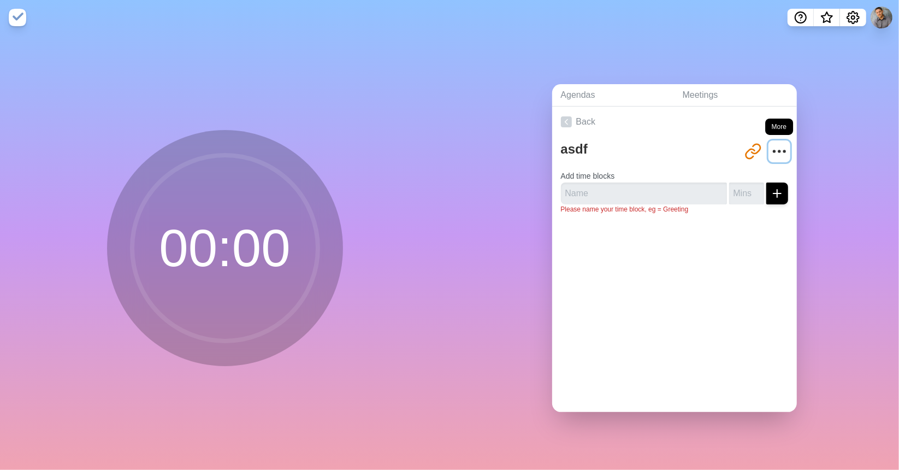
click at [770, 147] on icon "More" at bounding box center [778, 151] width 17 height 17
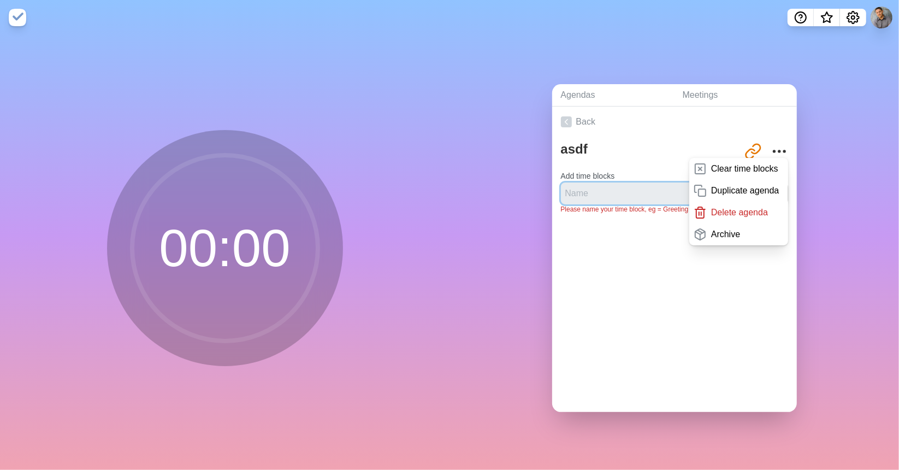
click at [628, 193] on input "text" at bounding box center [644, 193] width 166 height 22
paste input "(Slides 1-6) Welcome & Icebreaker 15 (Slides 7-12) Defining Culture & Why It's …"
type input "(Slides 1-6) Welcome & Icebreaker 15 (Slides 7-12) Defining Culture & Why It's …"
click at [620, 191] on input "text" at bounding box center [644, 193] width 166 height 22
type input "asdf"
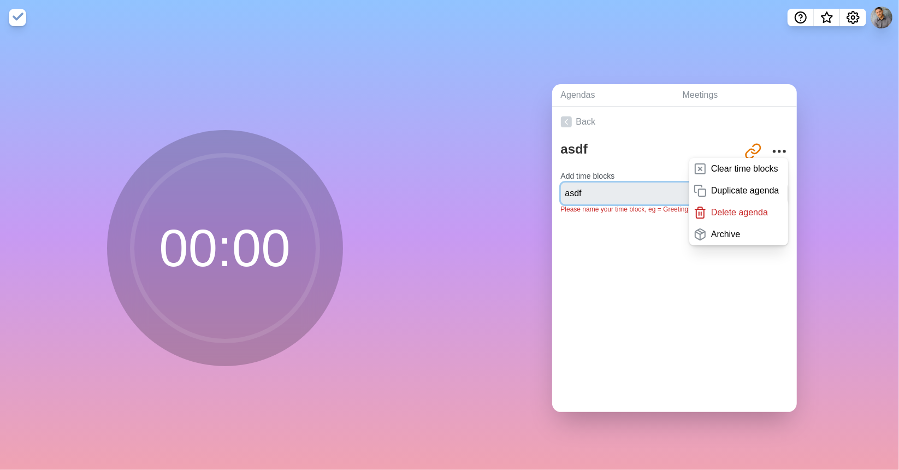
click at [766, 182] on button "submit" at bounding box center [777, 193] width 22 height 22
drag, startPoint x: 721, startPoint y: 337, endPoint x: 716, endPoint y: 332, distance: 7.3
click at [719, 336] on div "Back asdf [URL][DOMAIN_NAME] Clear time blocks Duplicate agenda Delete agenda A…" at bounding box center [674, 258] width 245 height 305
click at [770, 146] on icon "More" at bounding box center [778, 151] width 17 height 17
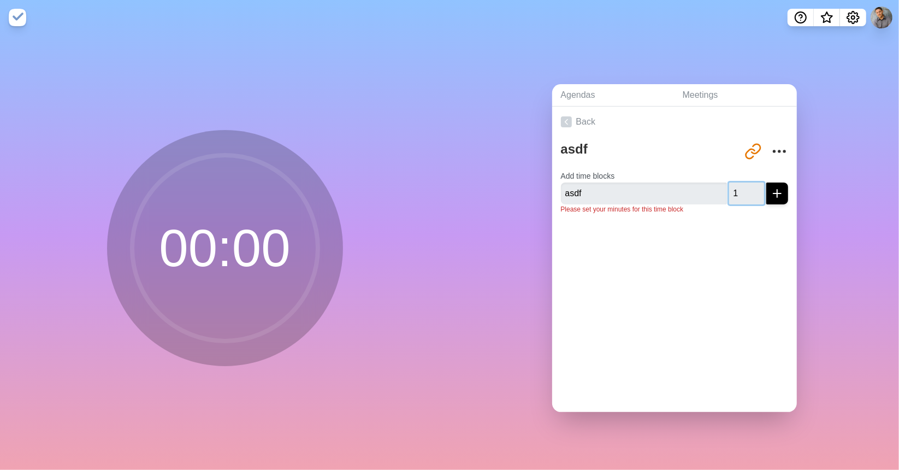
type input "1"
click at [741, 188] on input "1" at bounding box center [746, 193] width 35 height 22
click at [711, 260] on div at bounding box center [674, 245] width 245 height 44
click at [770, 189] on icon "submit" at bounding box center [776, 193] width 13 height 13
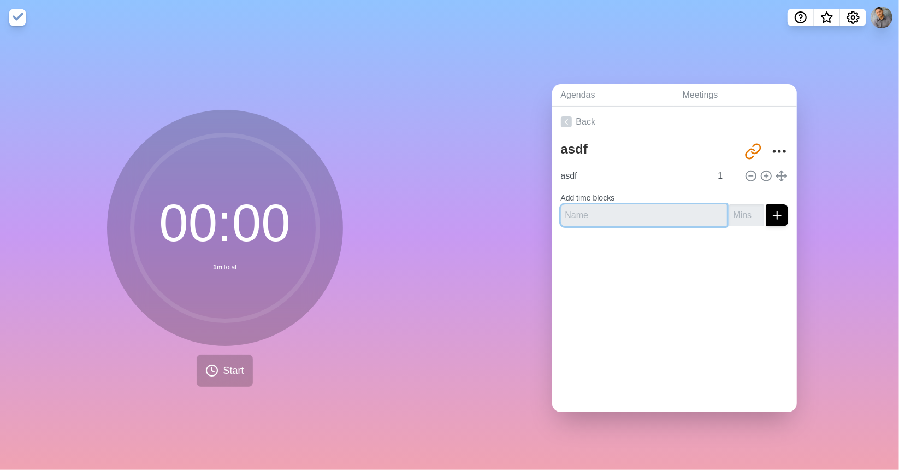
click at [634, 212] on input "text" at bounding box center [644, 215] width 166 height 22
paste input "(Slides 1-6) Welcome & Icebreaker 15 (Slides 7-12) Defining Culture & Why It's …"
type input "(Slides 1-6) Welcome & Icebreaker 15 (Slides 7-12) Defining Culture & Why It's …"
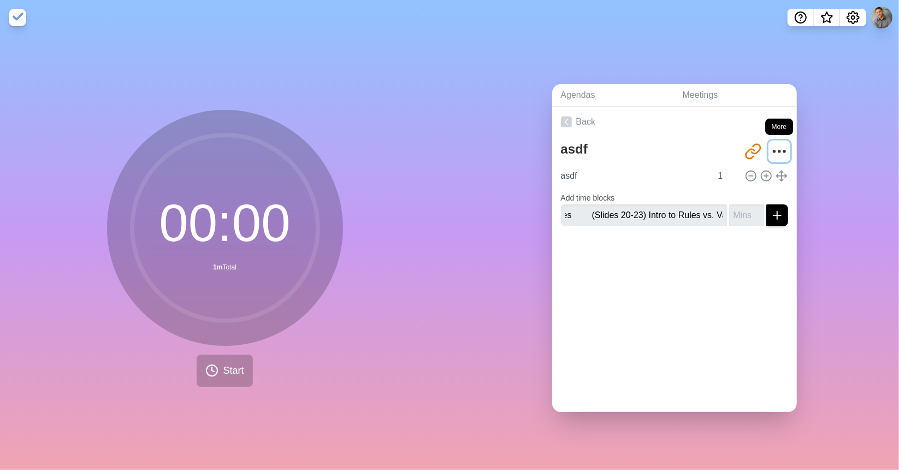
click at [770, 148] on icon "More" at bounding box center [778, 151] width 17 height 17
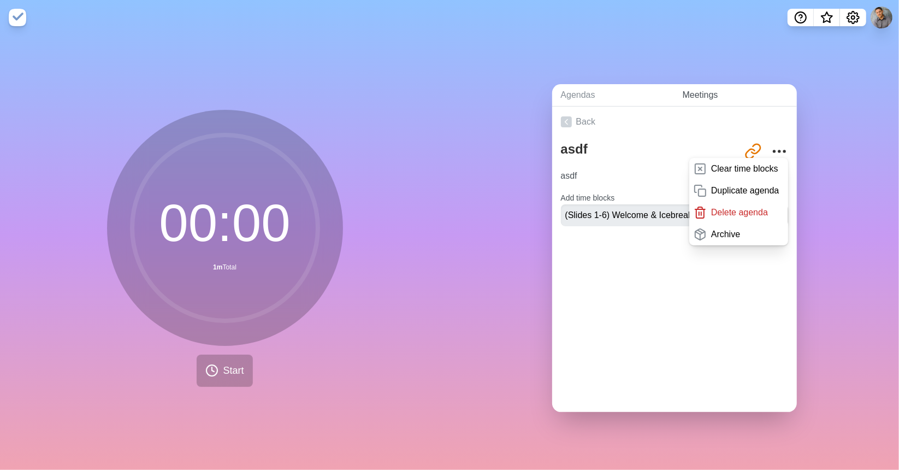
click at [697, 90] on link "Meetings" at bounding box center [735, 95] width 123 height 22
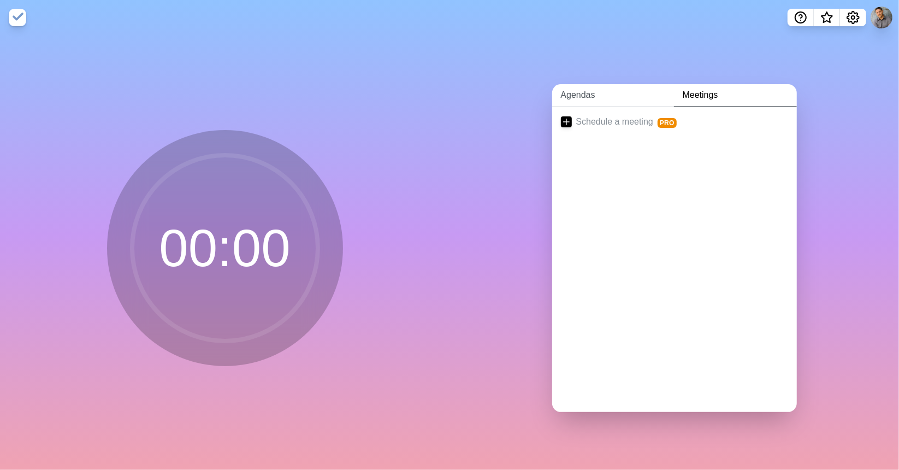
click at [578, 90] on link "Agendas" at bounding box center [613, 95] width 122 height 22
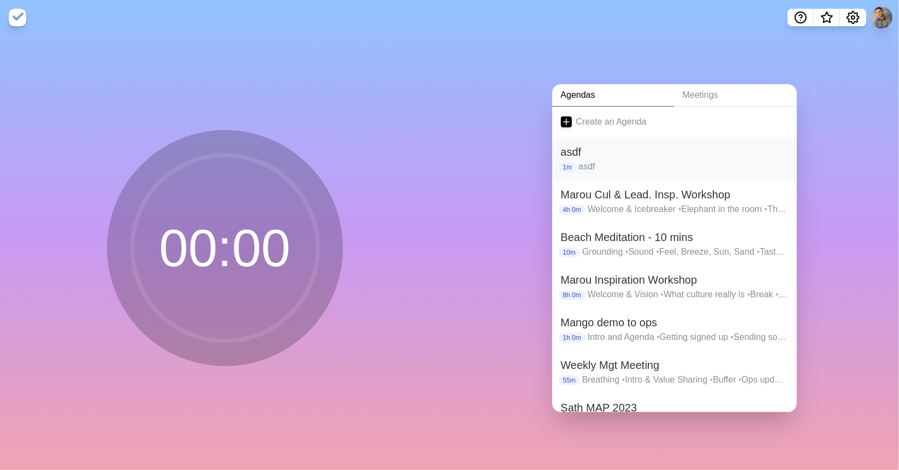
click at [574, 152] on h2 "asdf" at bounding box center [674, 152] width 227 height 16
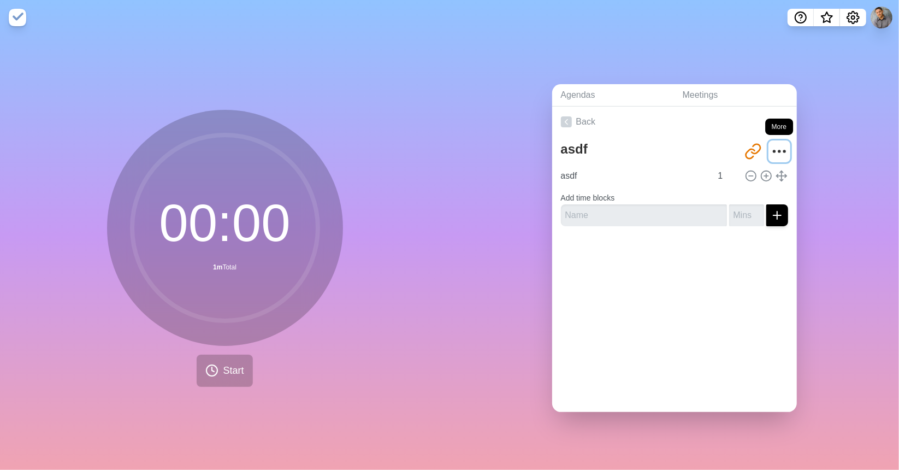
click at [770, 144] on icon "More" at bounding box center [778, 151] width 17 height 17
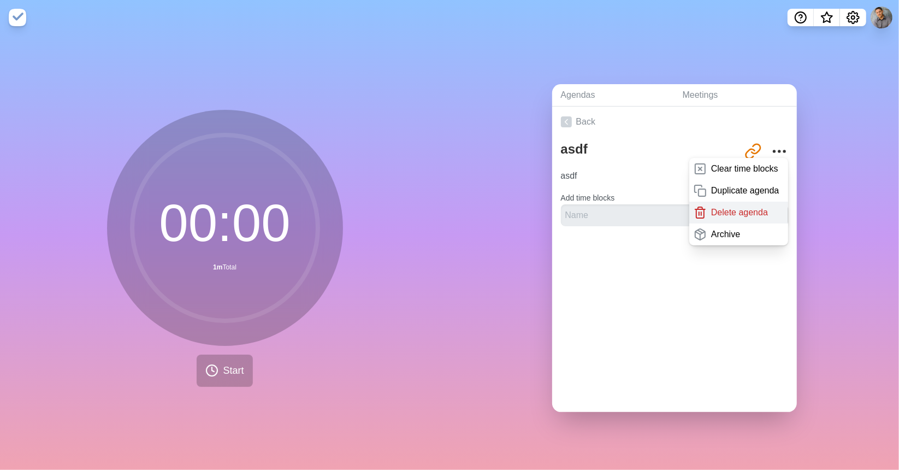
click at [730, 206] on p "Delete agenda" at bounding box center [739, 212] width 57 height 13
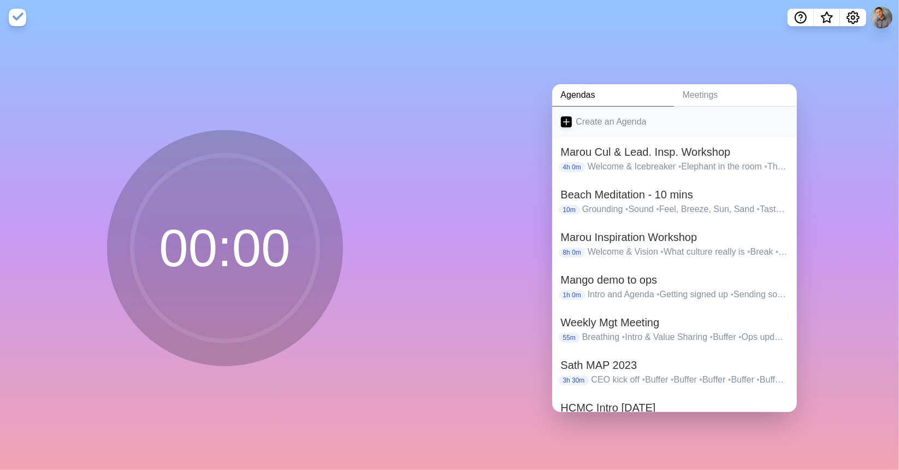
click at [607, 120] on link "Create an Agenda" at bounding box center [674, 121] width 245 height 31
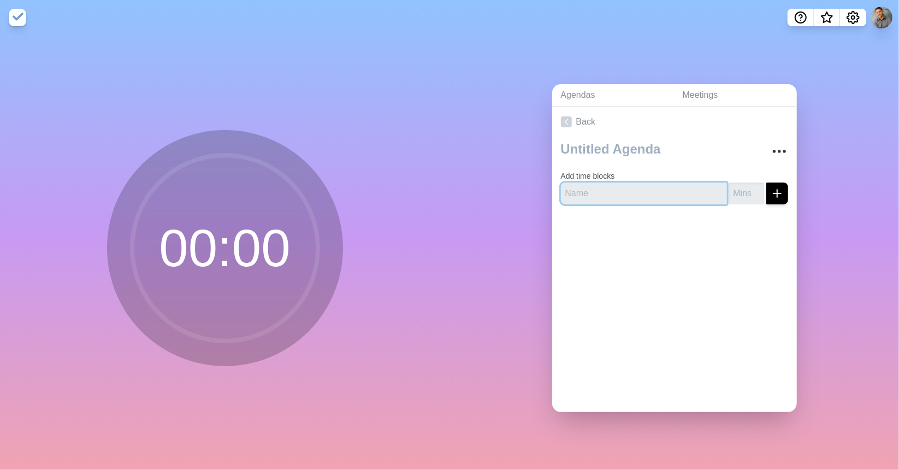
click at [603, 185] on input "text" at bounding box center [644, 193] width 166 height 22
click at [639, 189] on input "text" at bounding box center [644, 193] width 166 height 22
paste input "(Slides 1-6) Welcome & Icebreaker (Slides 7-12) Defining Culture & Why It's Str…"
type input "(Slides 1-6) Welcome & Icebreaker (Slides 7-12) Defining Culture & Why It's Str…"
click at [641, 269] on div "Back Add time blocks" at bounding box center [674, 258] width 245 height 305
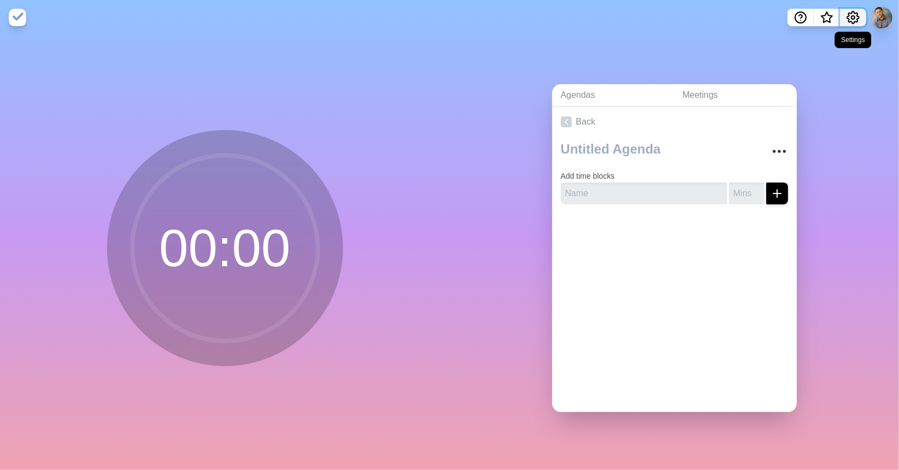
click at [857, 19] on icon "Settings" at bounding box center [853, 17] width 12 height 12
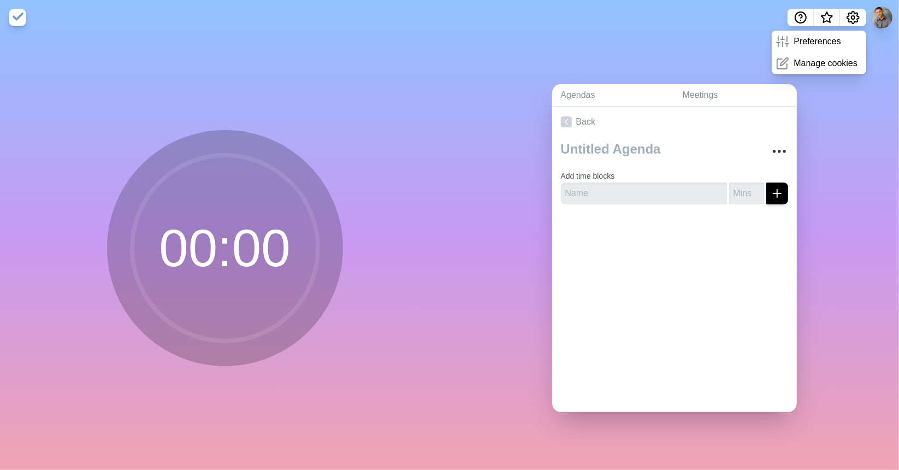
click at [737, 35] on div "Agendas Meetings Back Add time blocks" at bounding box center [673, 252] width 449 height 435
click at [850, 204] on div "Agendas Meetings Back Add time blocks" at bounding box center [673, 252] width 449 height 435
click at [852, 16] on circle "Settings" at bounding box center [852, 17] width 3 height 3
click at [562, 120] on icon at bounding box center [566, 121] width 11 height 11
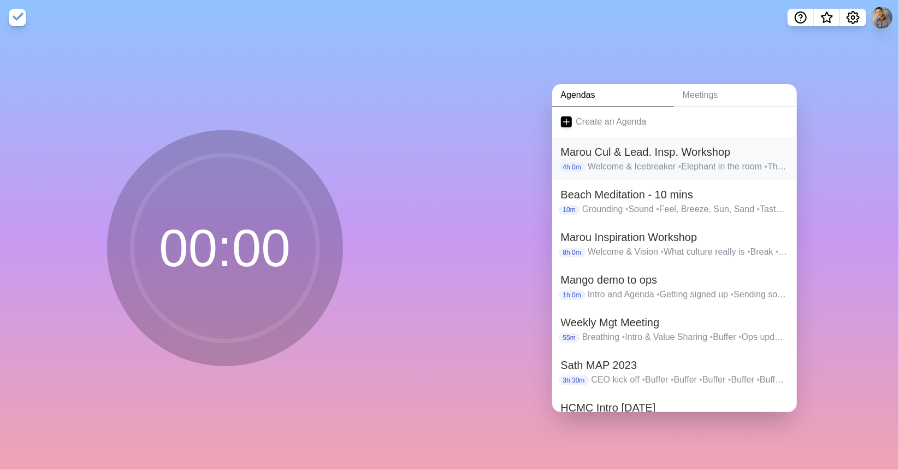
click at [607, 160] on p "Welcome & Icebreaker • Elephant in the room • The [DATE] Effect • Debrief on pu…" at bounding box center [688, 166] width 200 height 13
